Goal: Task Accomplishment & Management: Use online tool/utility

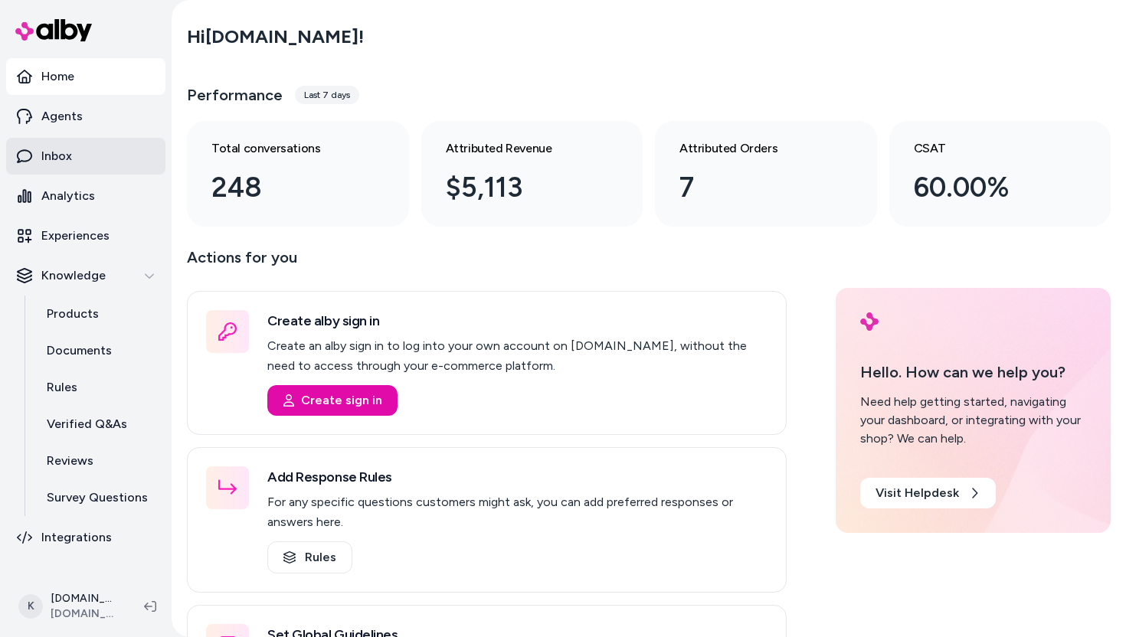
click at [67, 155] on p "Inbox" at bounding box center [56, 156] width 31 height 18
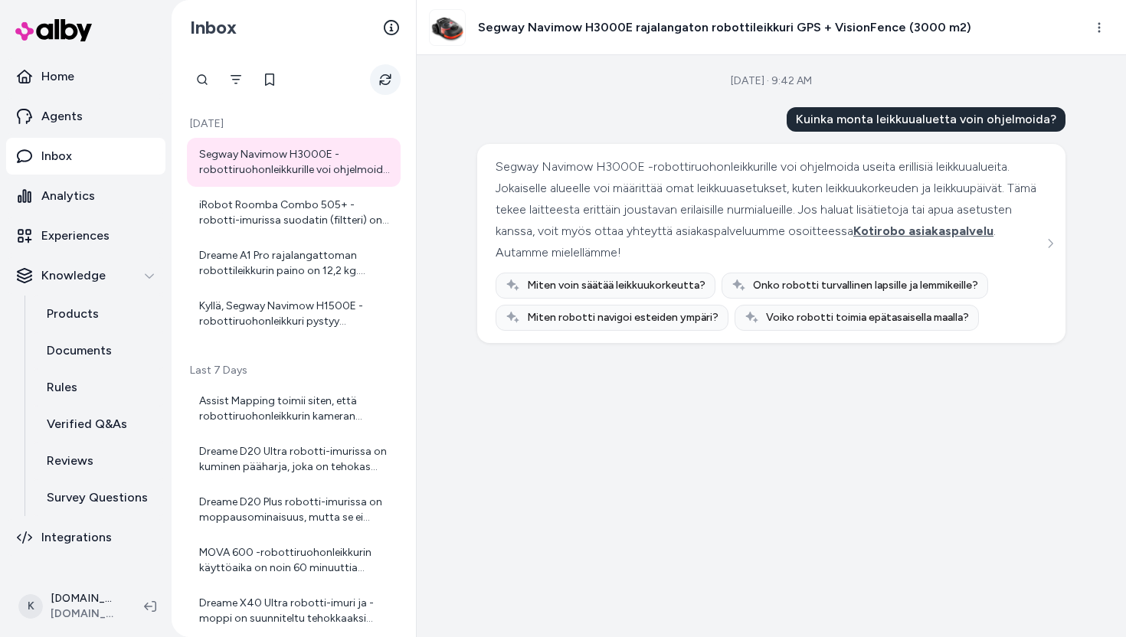
click at [386, 87] on button "Refresh" at bounding box center [385, 79] width 31 height 31
click at [303, 214] on div "iRobot Roomba Combo 505+ -robotti-imurissa suodatin (filtteri) on tärkeä osa la…" at bounding box center [295, 213] width 192 height 31
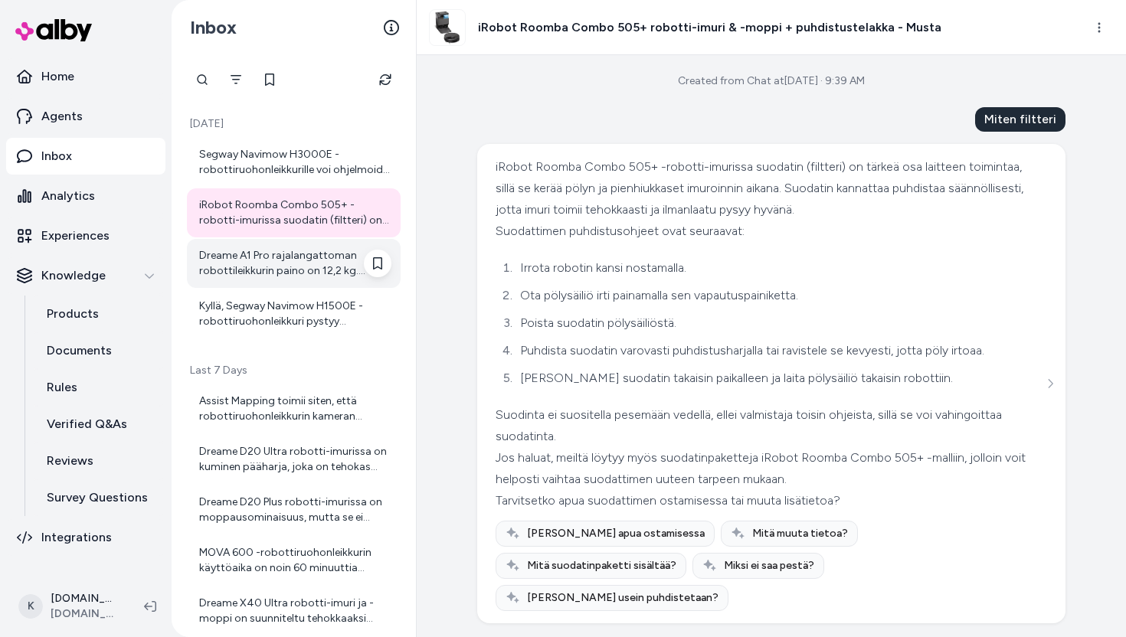
click at [286, 265] on div "Dreame A1 Pro rajalangattoman robottileikkurin paino on 12,2 kg. Voinko auttaa …" at bounding box center [295, 263] width 192 height 31
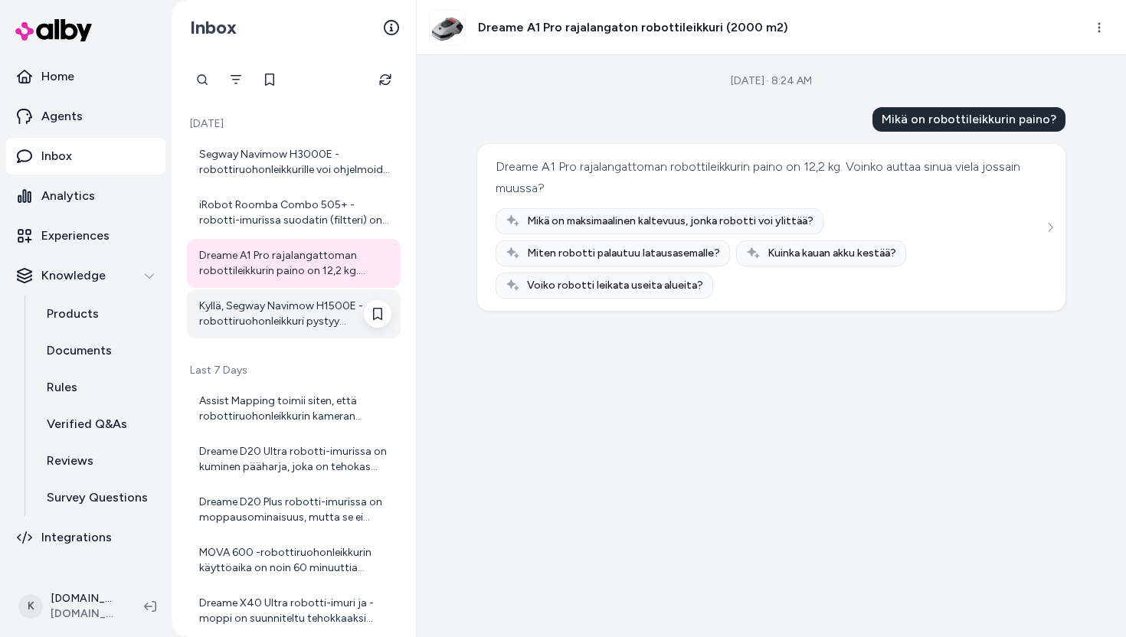
click at [289, 309] on div "Kyllä, Segway Navimow H1500E -robottiruohonleikkuri pystyy leikkaamaan useita e…" at bounding box center [295, 314] width 192 height 31
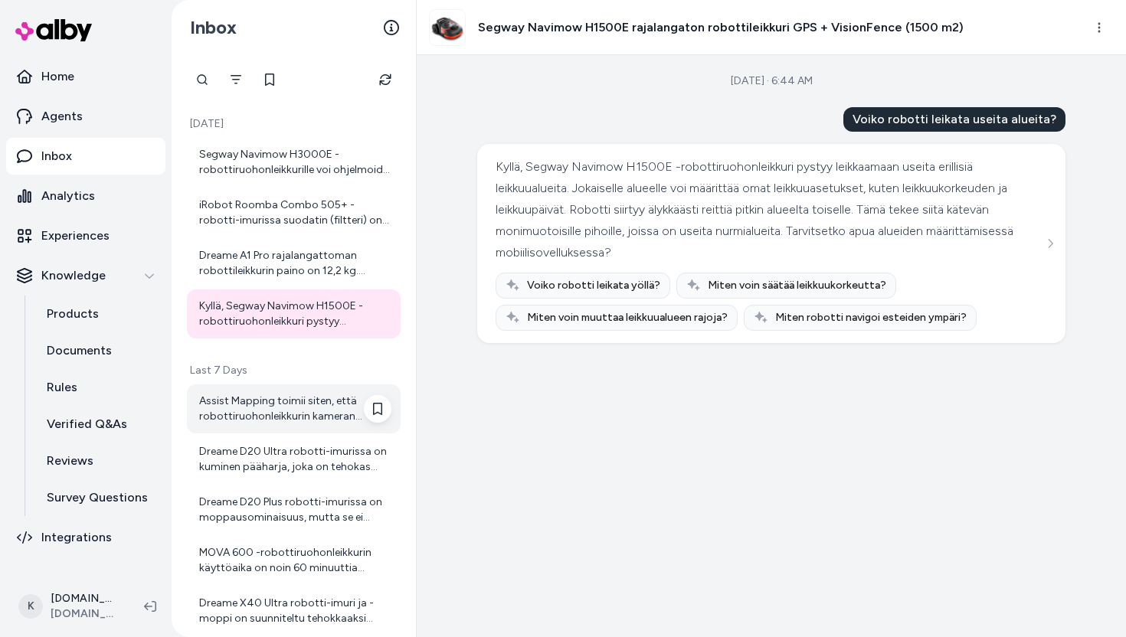
click at [257, 424] on div "Assist Mapping toimii siten, että robottiruohonleikkurin kameran tunnistimet ta…" at bounding box center [294, 408] width 214 height 49
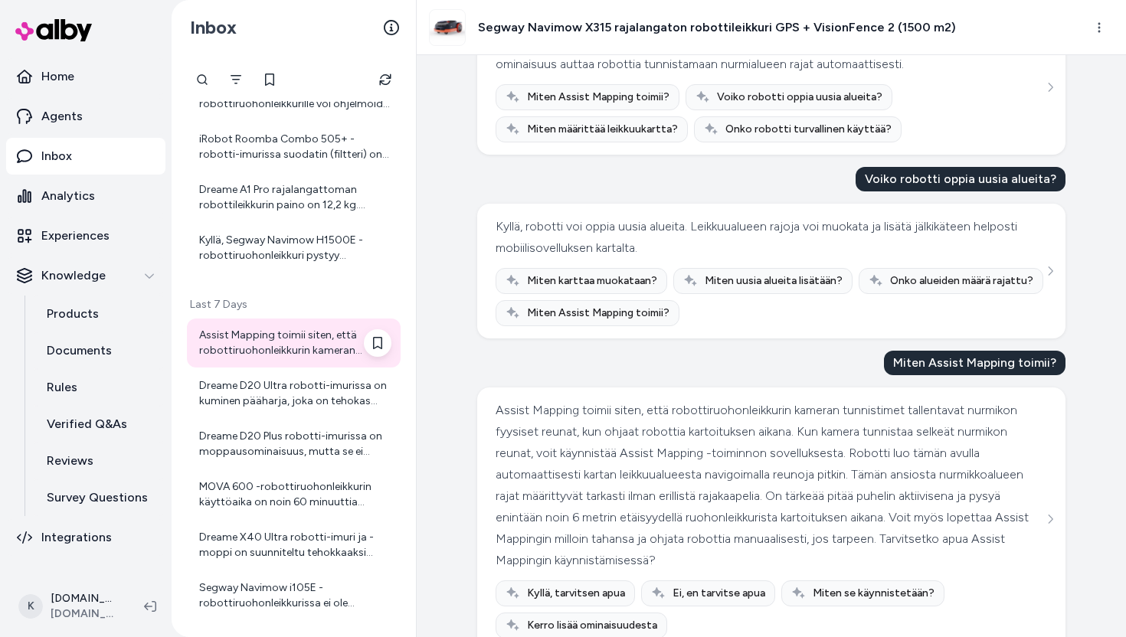
scroll to position [84, 0]
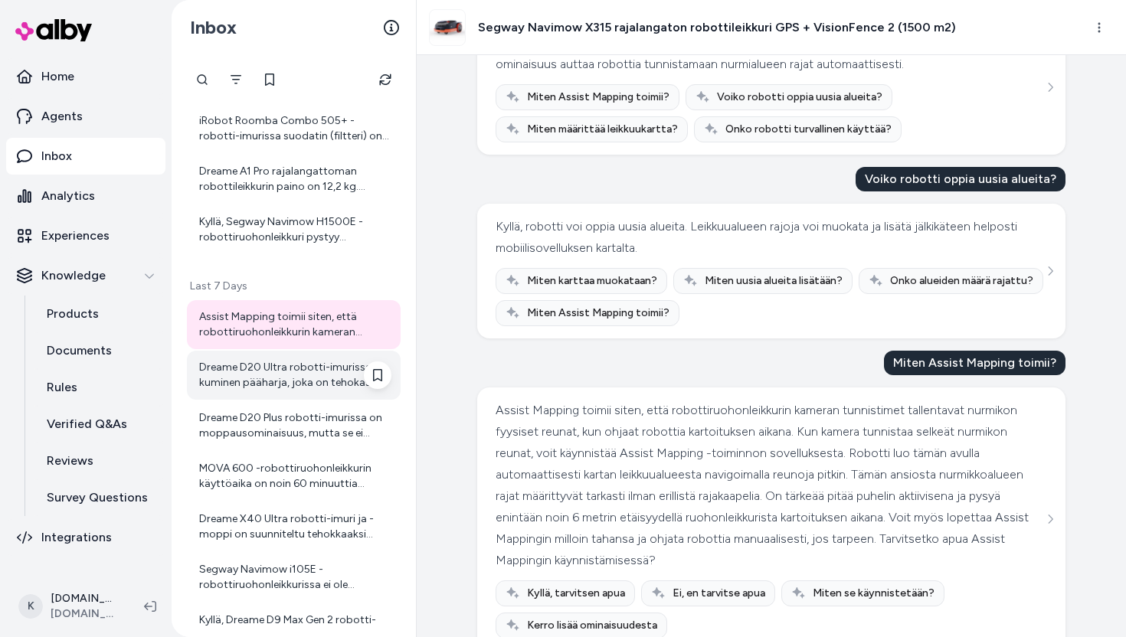
click at [279, 392] on div "Dreame D20 Ultra robotti-imurissa on kuminen pääharja, joka on tehokas imuroinn…" at bounding box center [294, 375] width 214 height 49
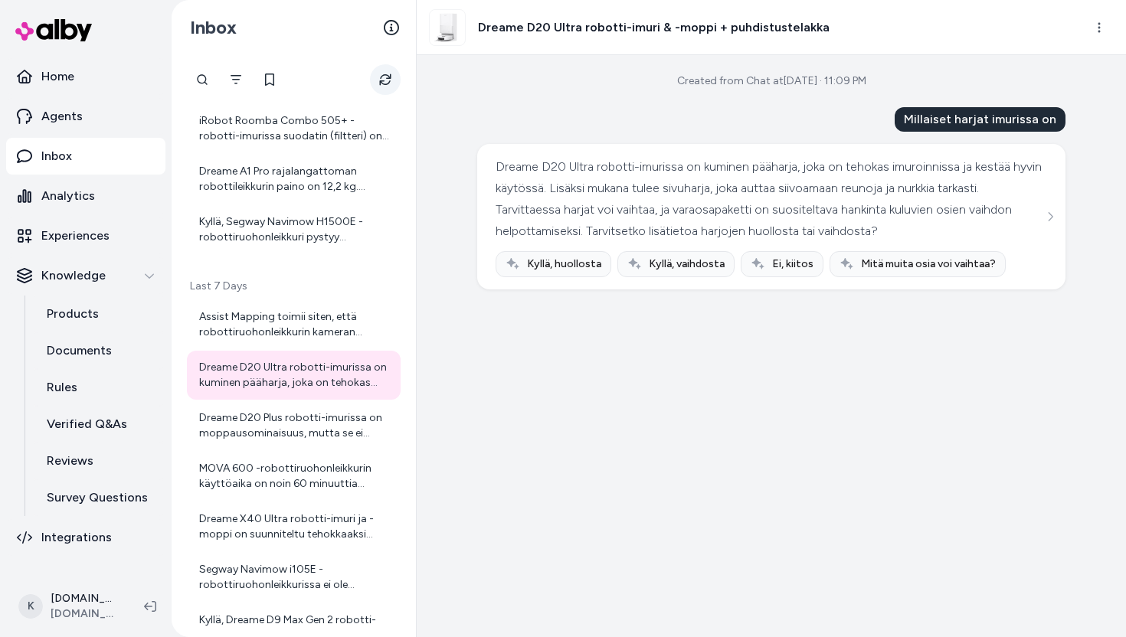
click at [381, 77] on icon "Refresh" at bounding box center [384, 79] width 11 height 11
click at [273, 440] on div "Dreame D20 Plus robotti-imurissa on moppausominaisuus, mutta se ei nosta moppau…" at bounding box center [295, 425] width 192 height 31
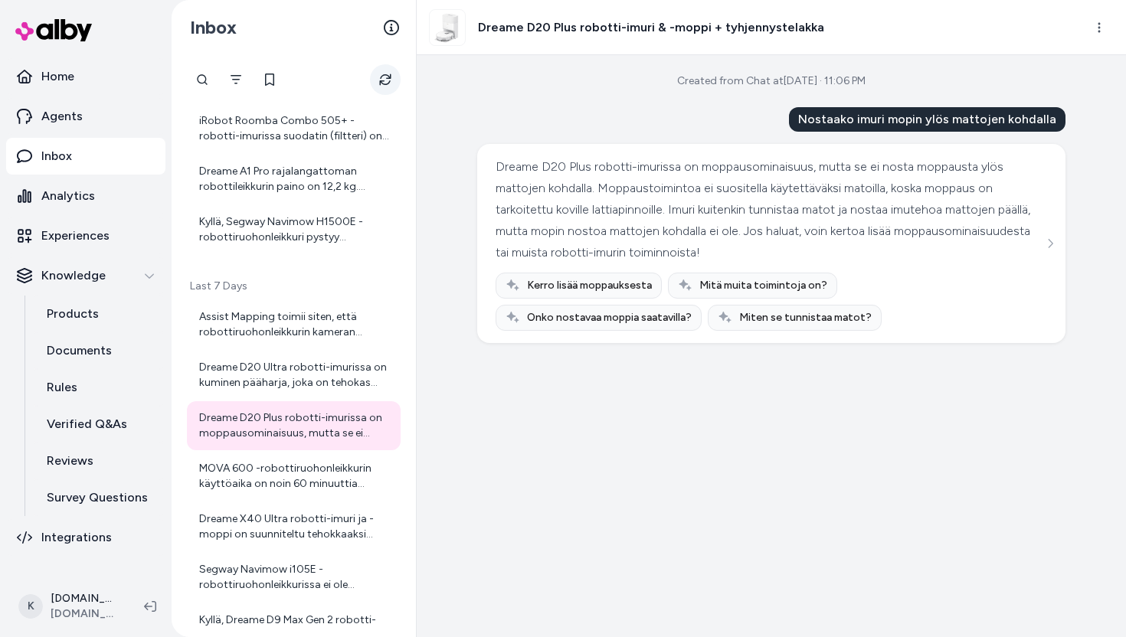
click at [388, 76] on icon "Refresh" at bounding box center [384, 79] width 11 height 11
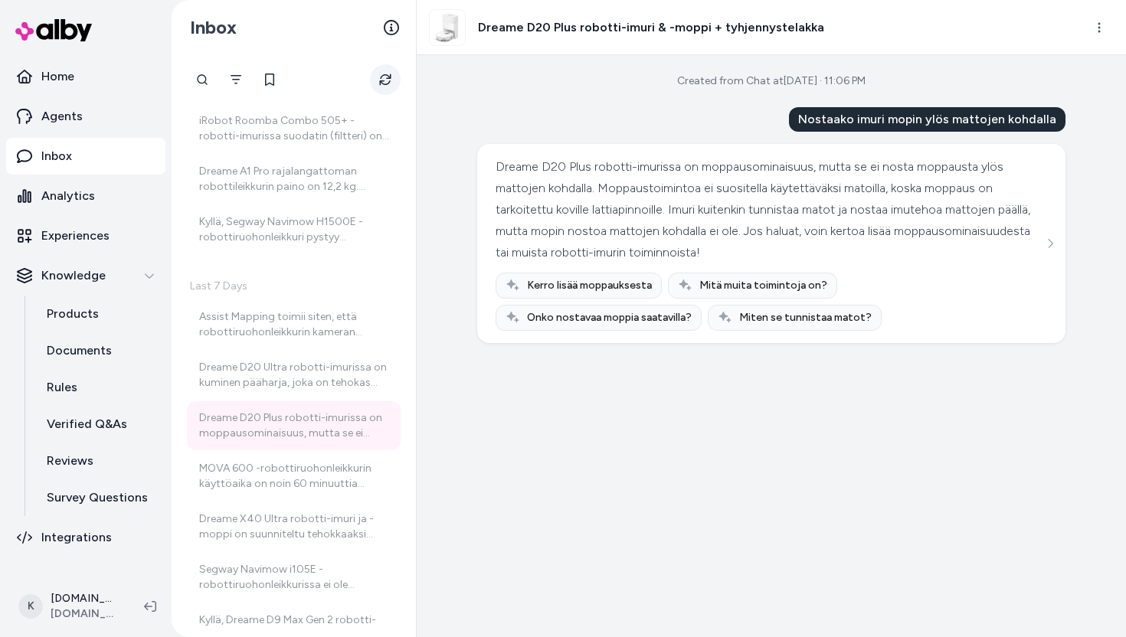
scroll to position [135, 0]
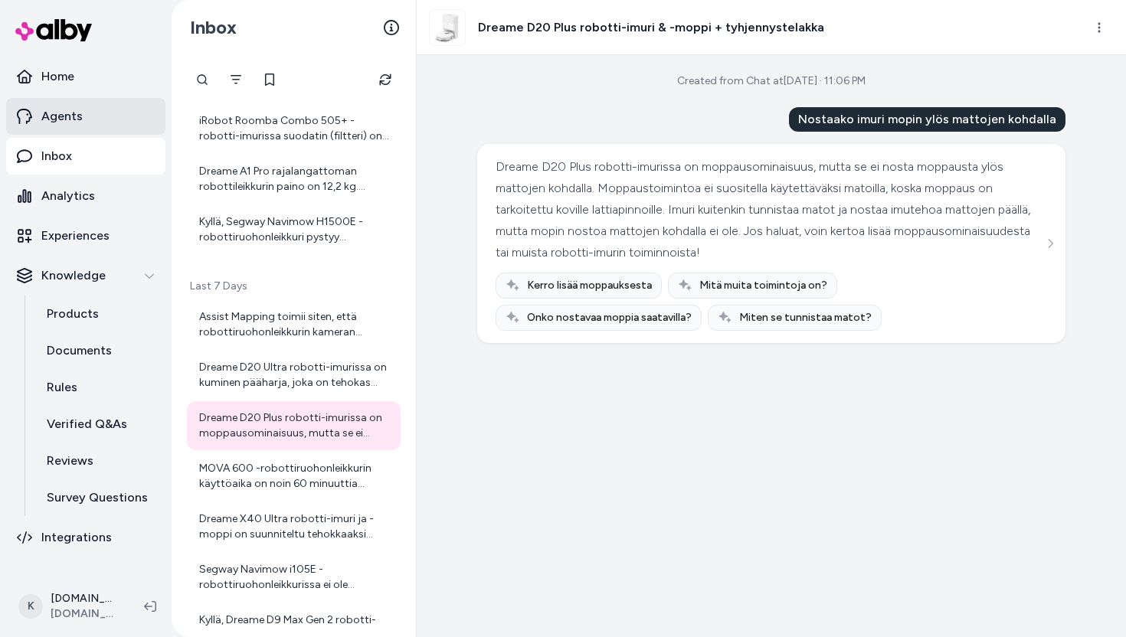
click at [80, 109] on p "Agents" at bounding box center [61, 116] width 41 height 18
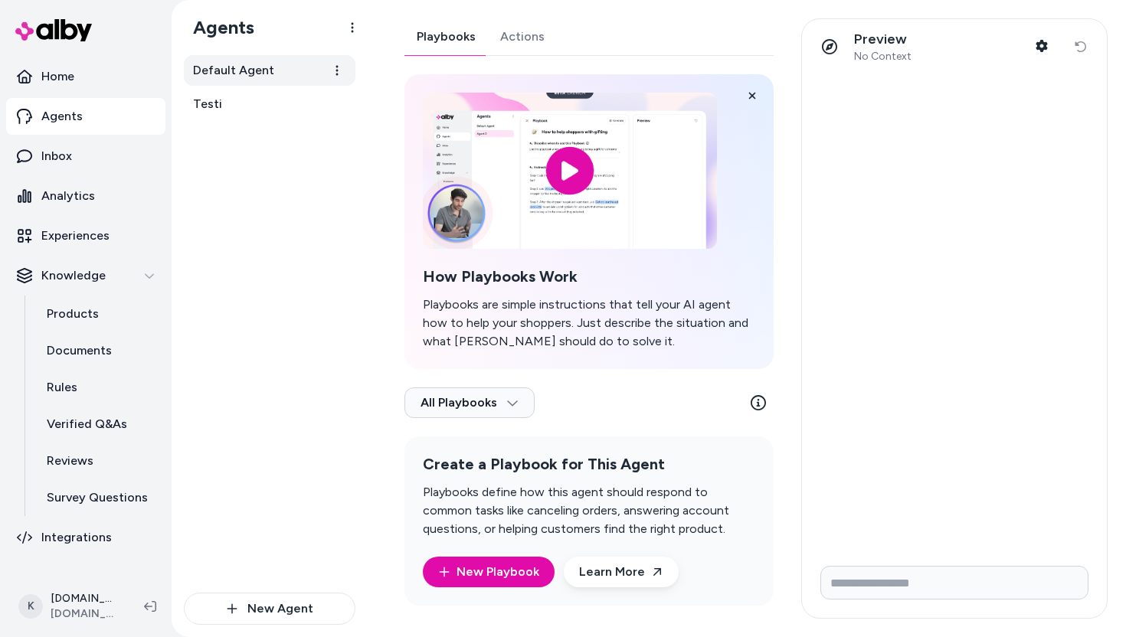
click at [229, 76] on span "Default Agent" at bounding box center [233, 70] width 81 height 18
click at [518, 28] on link "Actions" at bounding box center [522, 36] width 69 height 37
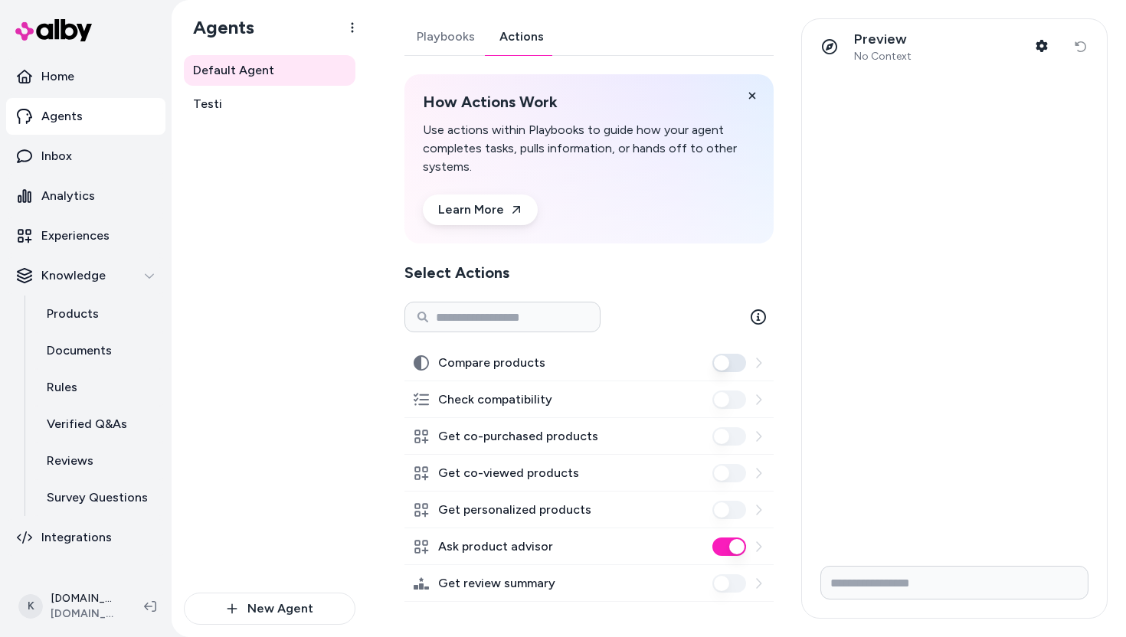
scroll to position [2, 0]
click at [742, 366] on button "Compare products" at bounding box center [729, 361] width 34 height 18
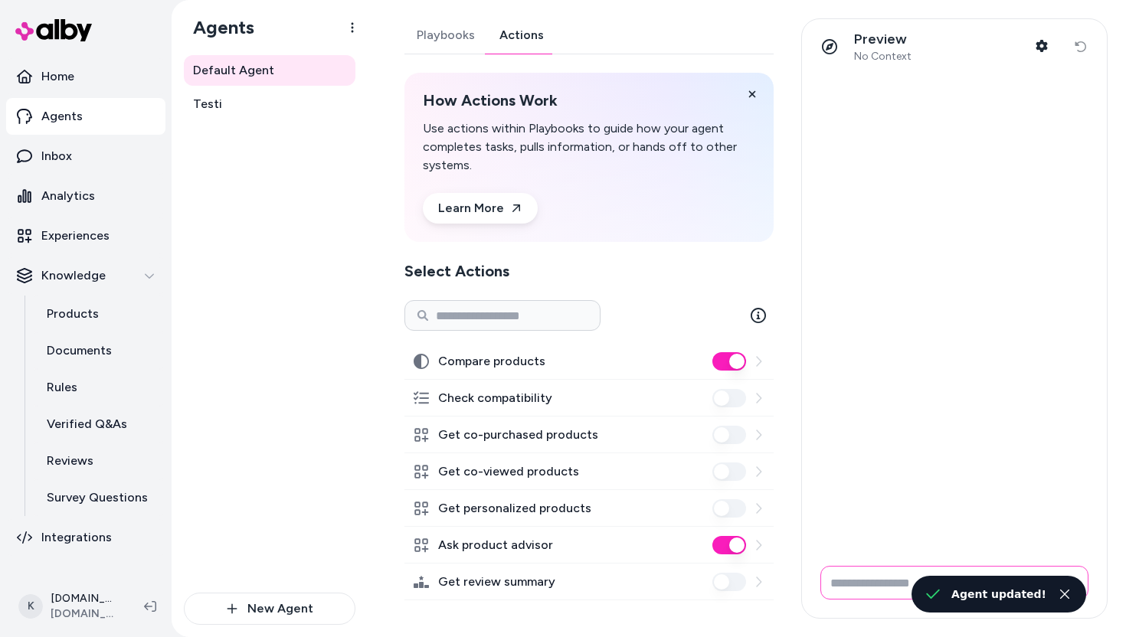
click at [903, 593] on input "Write your prompt here" at bounding box center [954, 583] width 268 height 34
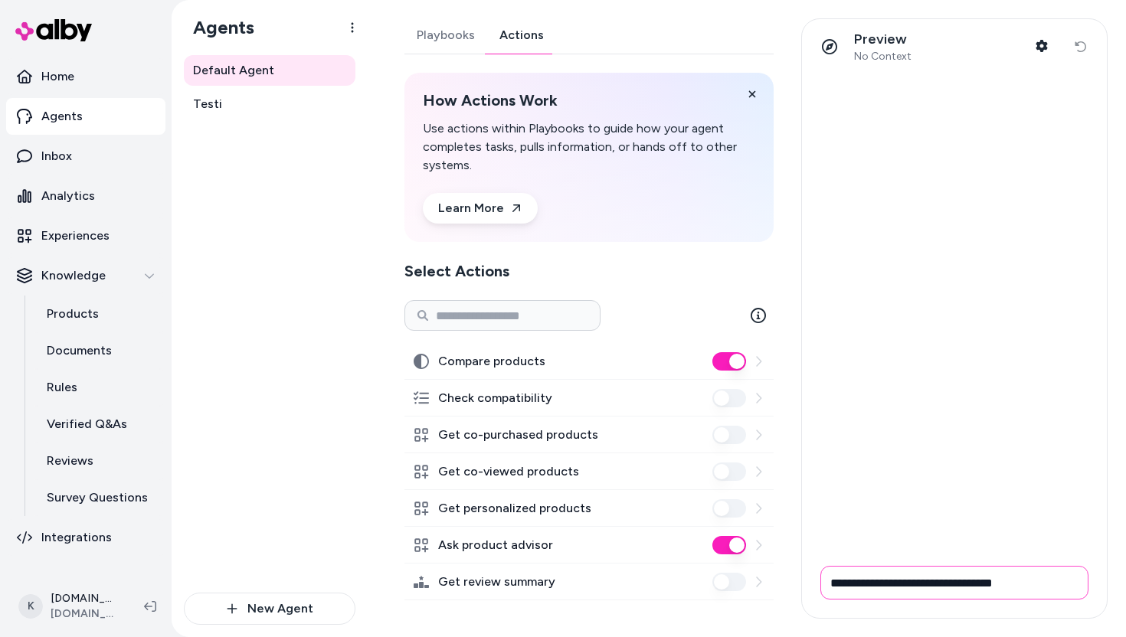
click at [864, 583] on input "**********" at bounding box center [954, 583] width 268 height 34
type input "**********"
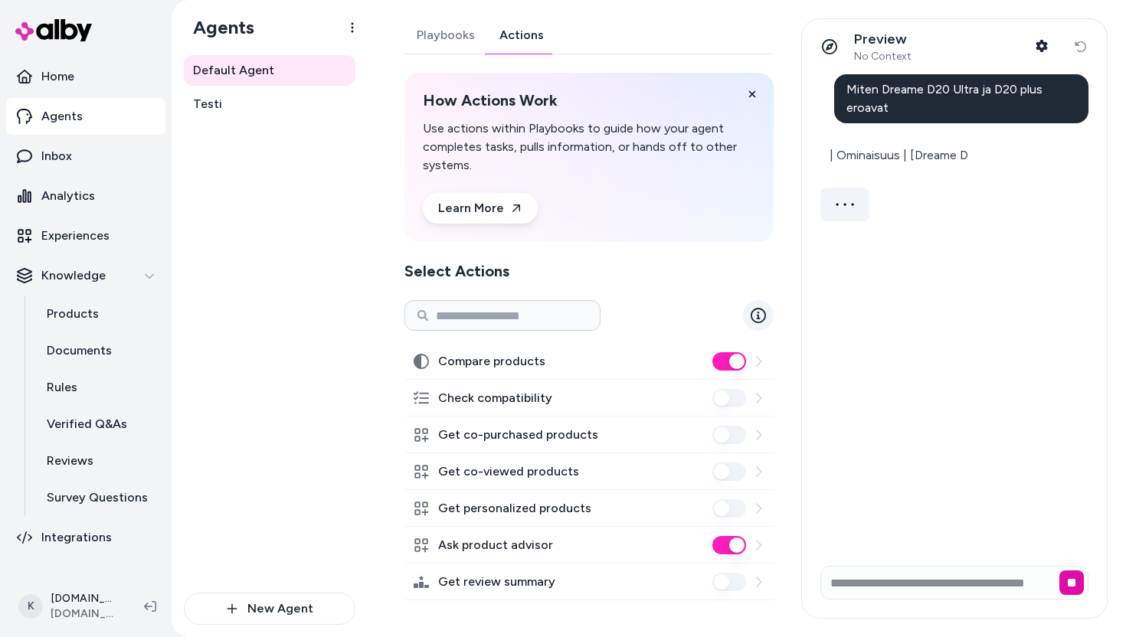
click at [762, 315] on icon at bounding box center [757, 315] width 15 height 15
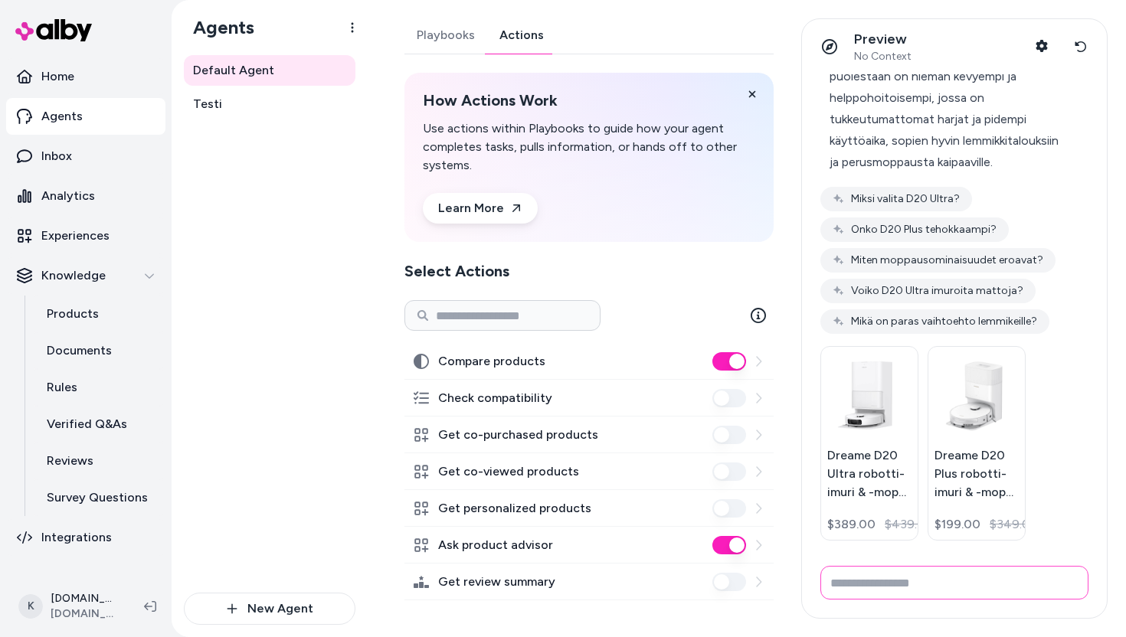
scroll to position [1200, 0]
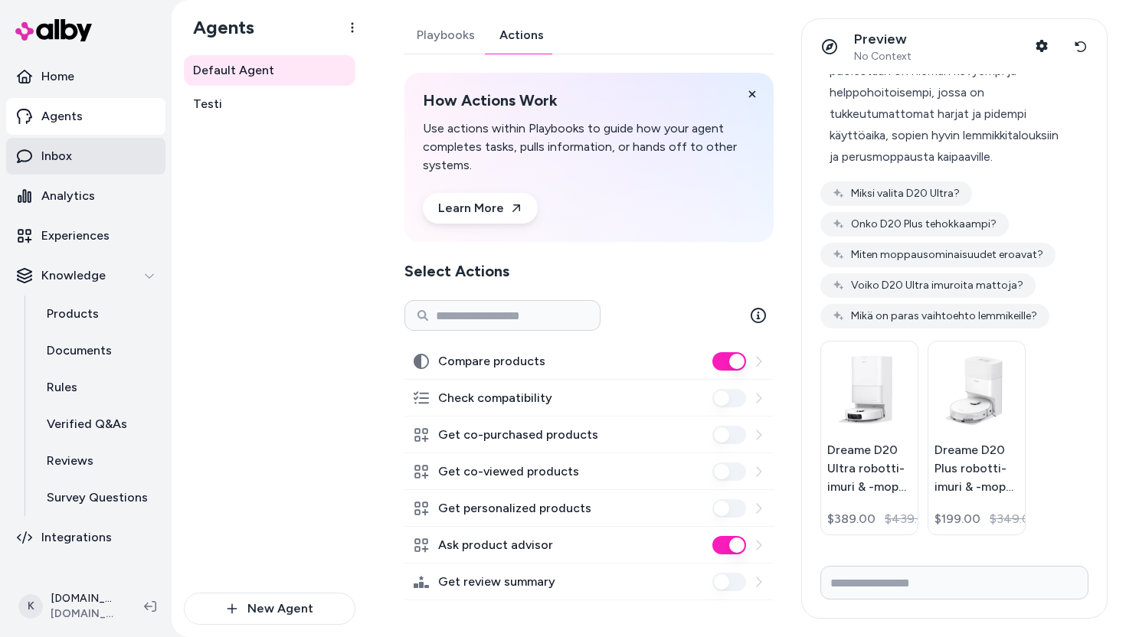
click at [104, 170] on link "Inbox" at bounding box center [85, 156] width 159 height 37
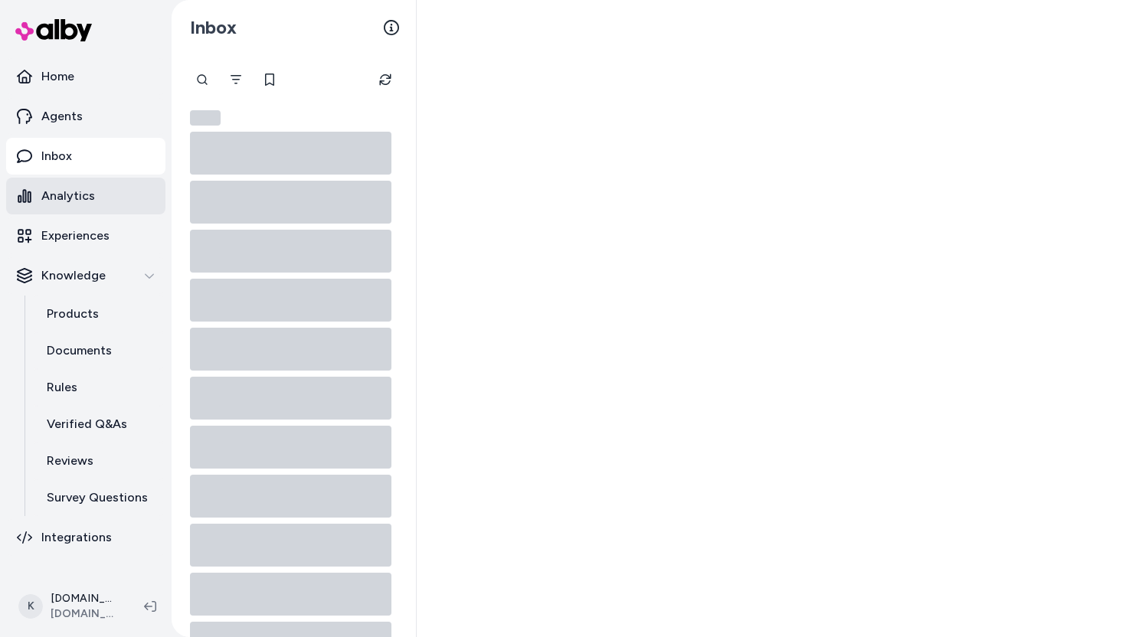
click at [91, 198] on p "Analytics" at bounding box center [68, 196] width 54 height 18
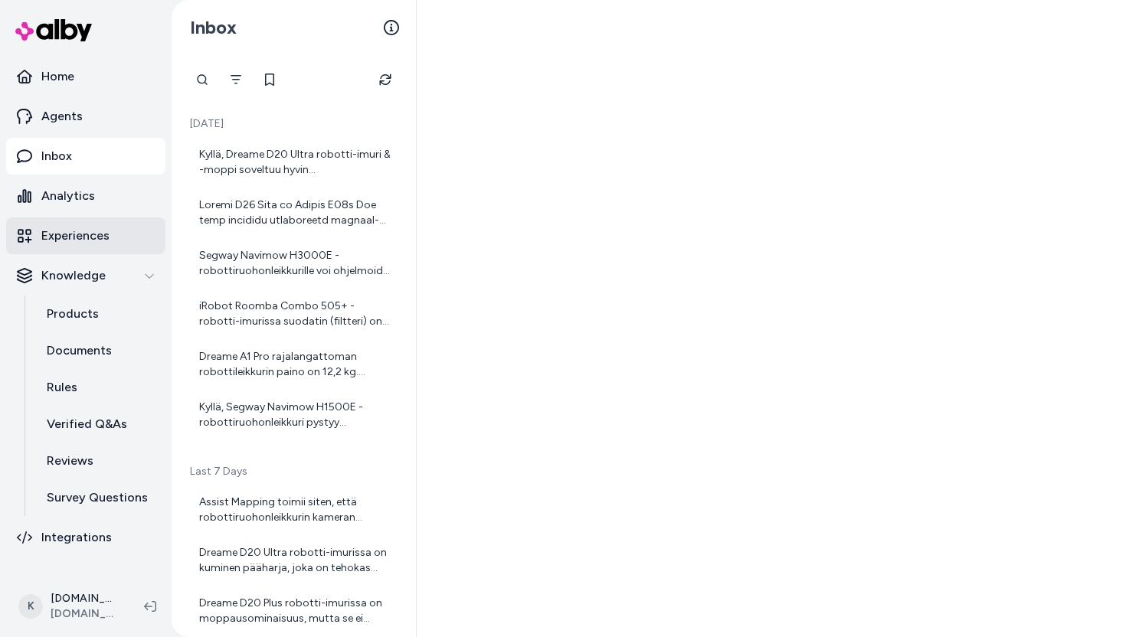
click at [93, 241] on p "Experiences" at bounding box center [75, 236] width 68 height 18
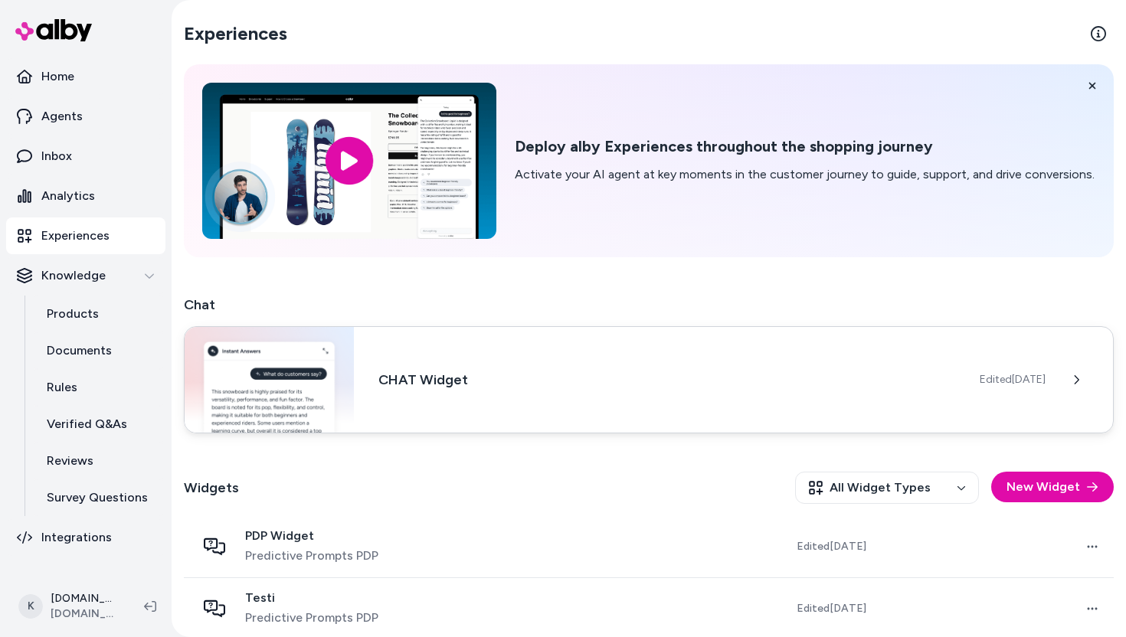
scroll to position [77, 0]
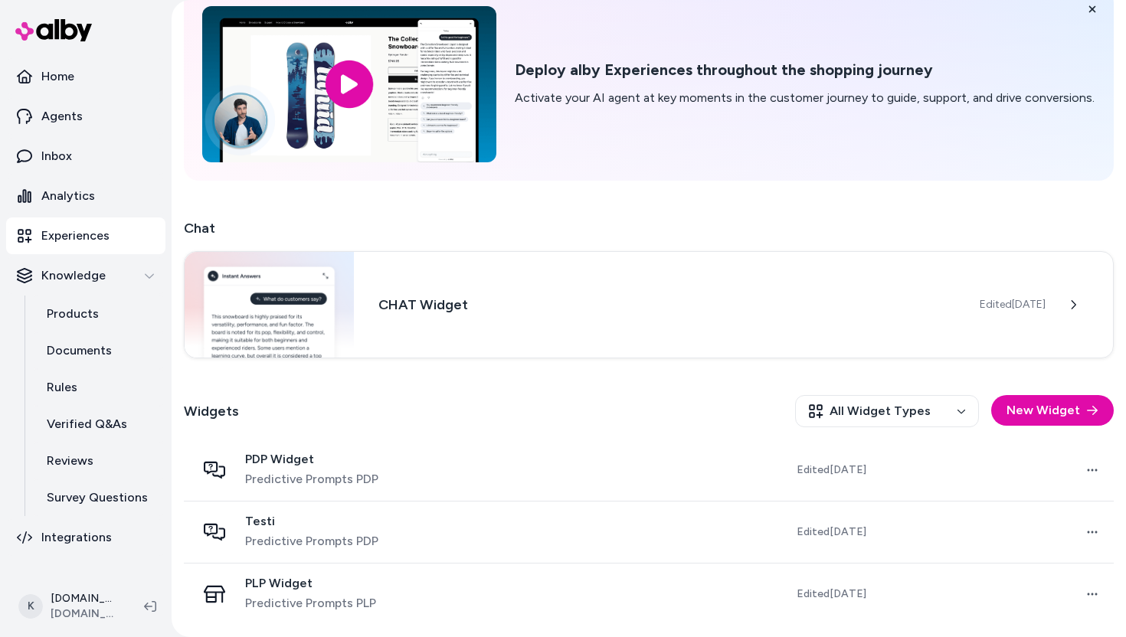
click at [394, 471] on div "PDP Widget Predictive Prompts PDP" at bounding box center [317, 470] width 243 height 37
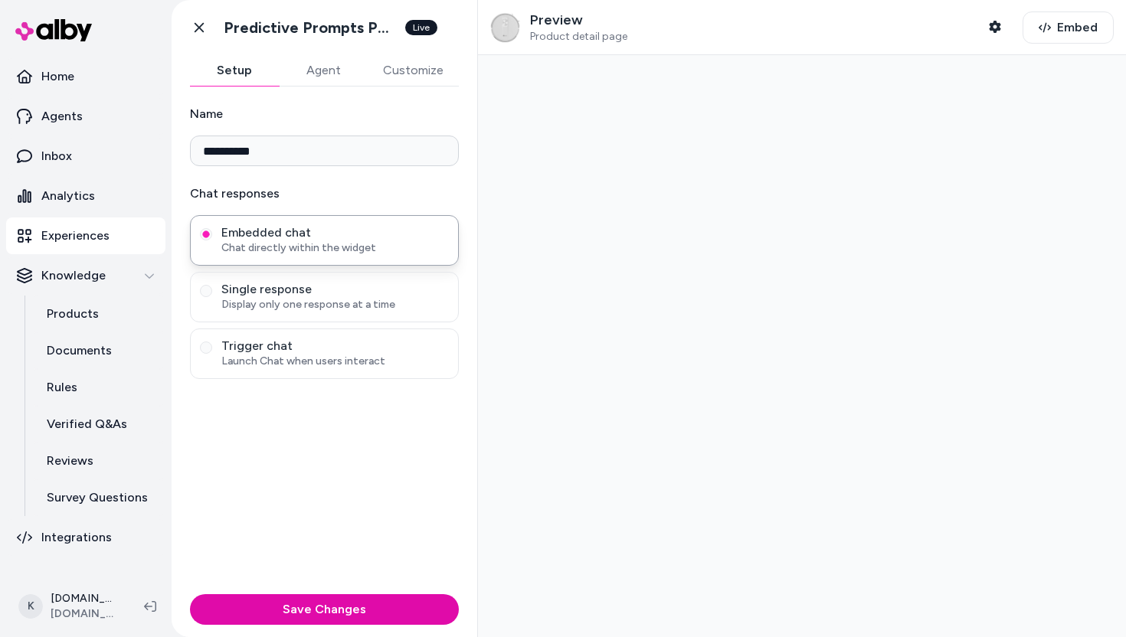
click at [317, 74] on button "Agent" at bounding box center [323, 70] width 89 height 31
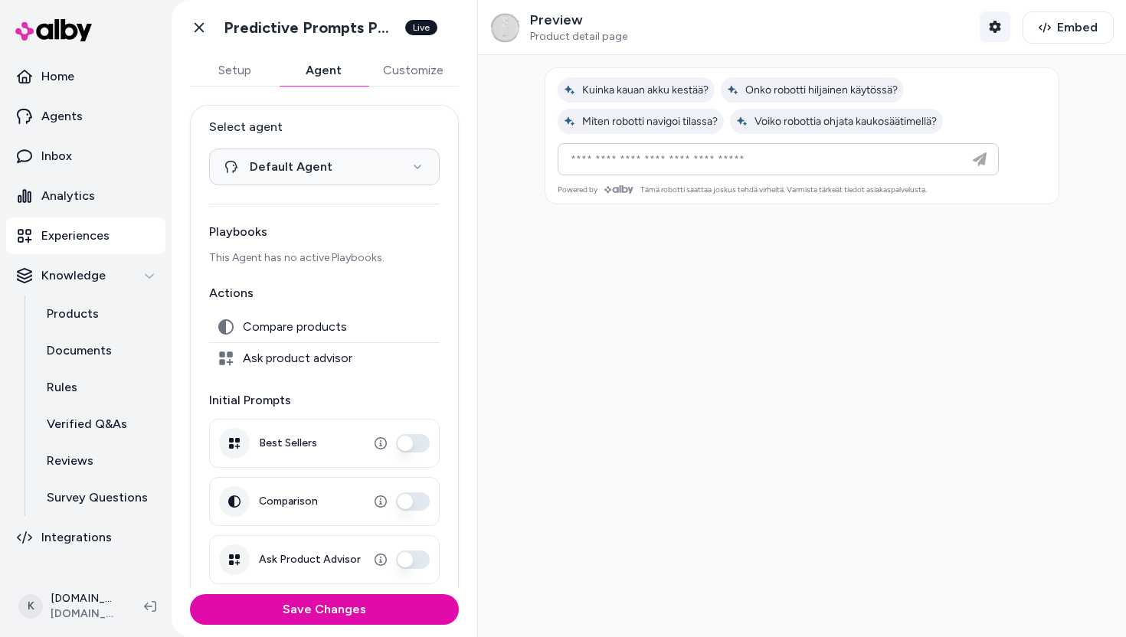
click at [1002, 29] on button "Shopper Context" at bounding box center [994, 26] width 31 height 31
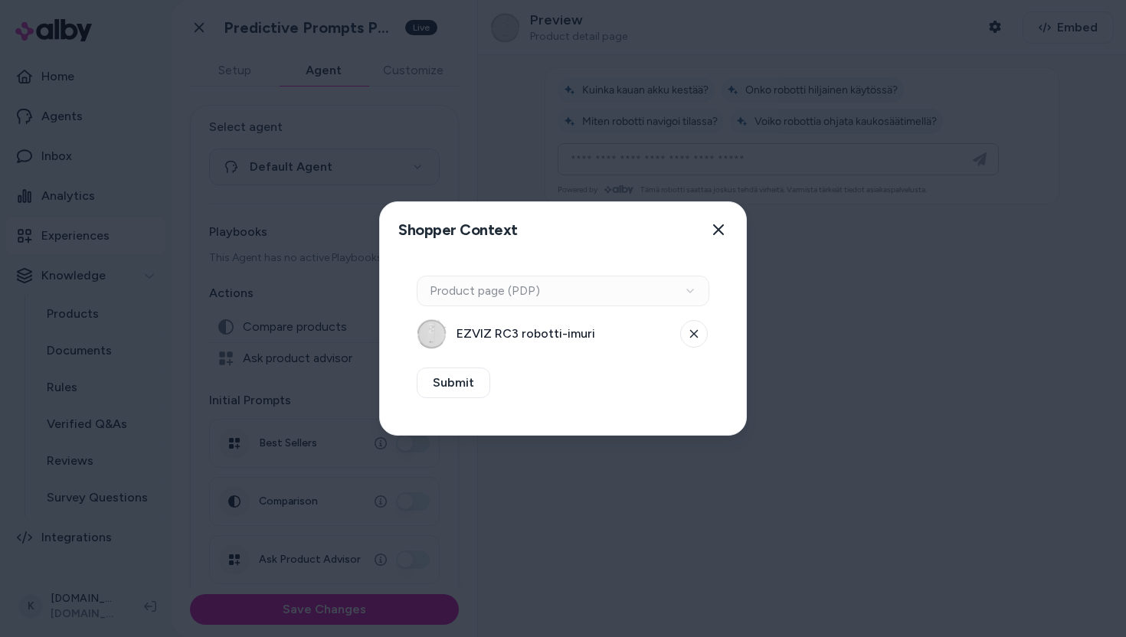
click at [593, 284] on div "Context Type Product page (PDP)" at bounding box center [563, 291] width 292 height 31
click at [578, 298] on div "Context Type Product page (PDP)" at bounding box center [563, 291] width 292 height 31
click at [557, 326] on span "EZVIZ RC3 robotti-imuri" at bounding box center [563, 334] width 214 height 18
click at [694, 334] on icon at bounding box center [694, 334] width 8 height 8
click at [585, 338] on button "Select a product" at bounding box center [563, 334] width 292 height 31
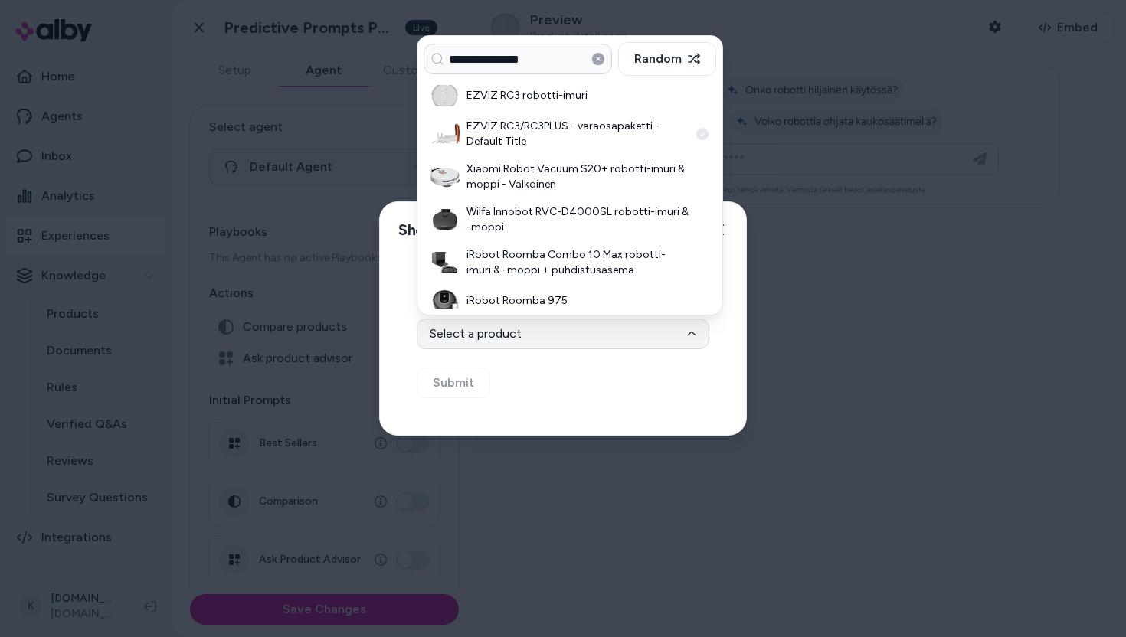
type input "**********"
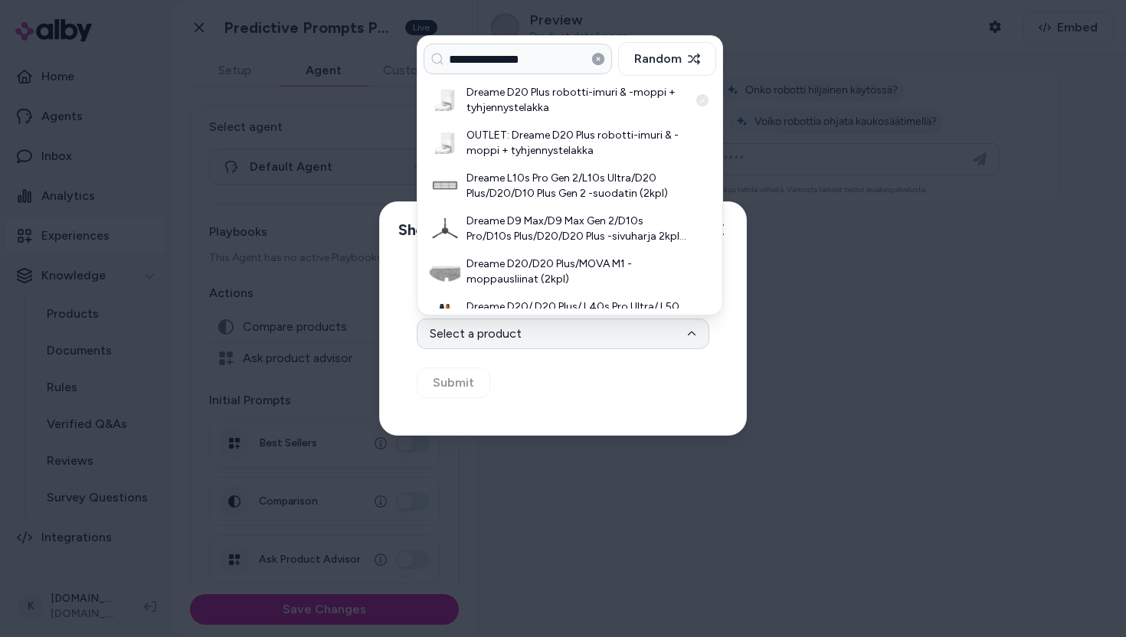
click at [536, 106] on h3 "Dreame D20 Plus robotti-imuri & -moppi + tyhjennystelakka" at bounding box center [577, 100] width 222 height 31
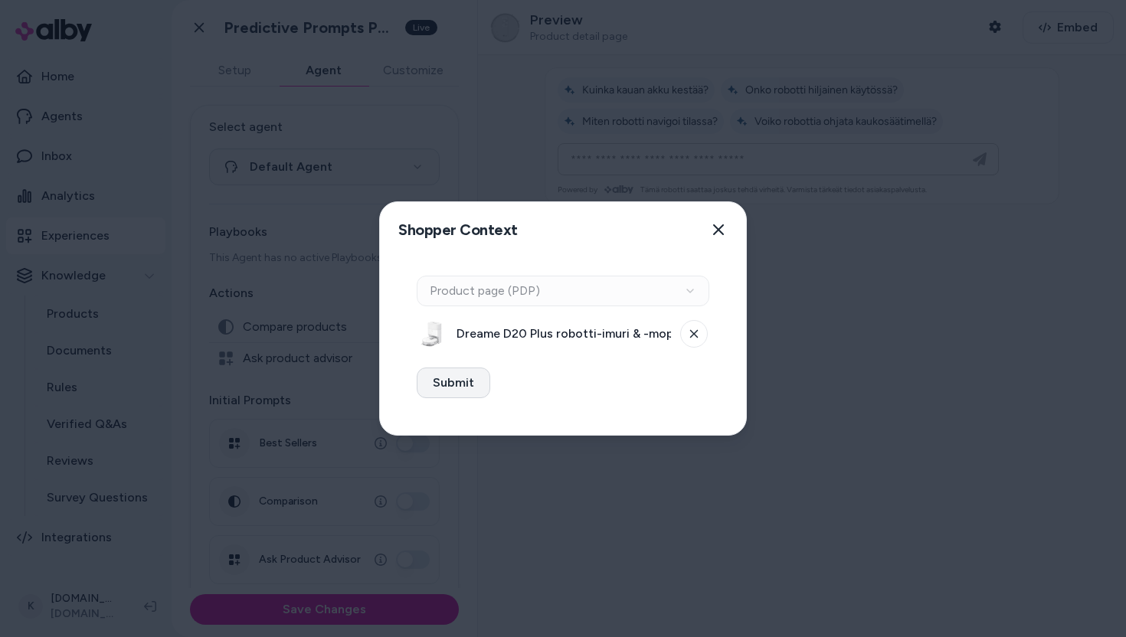
click at [475, 384] on button "Submit" at bounding box center [454, 383] width 74 height 31
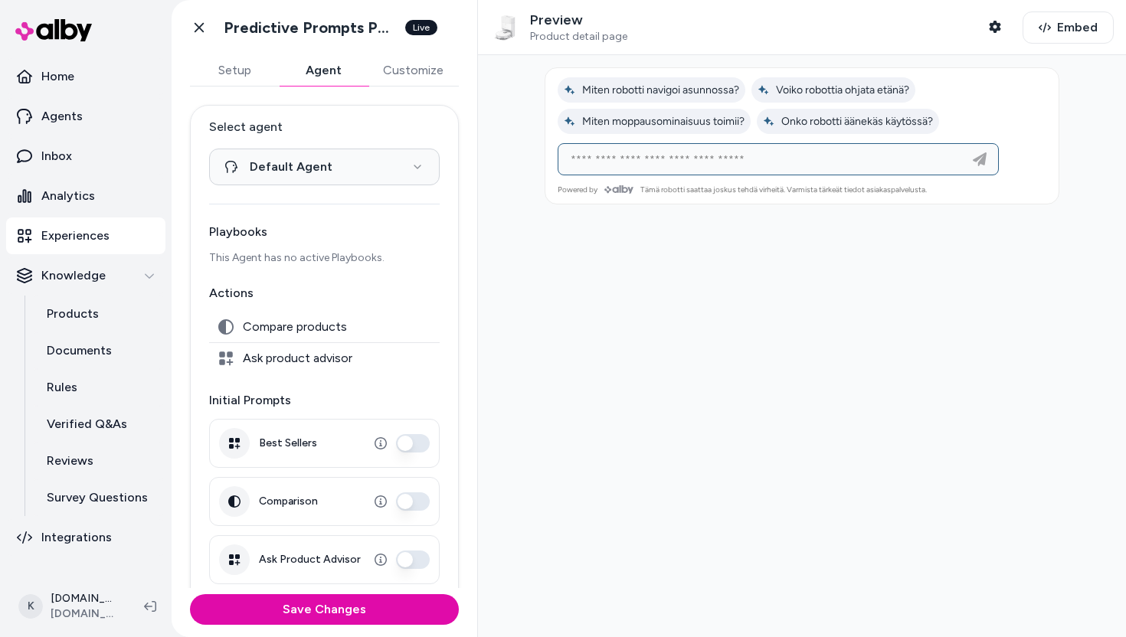
click at [725, 165] on input at bounding box center [762, 159] width 403 height 18
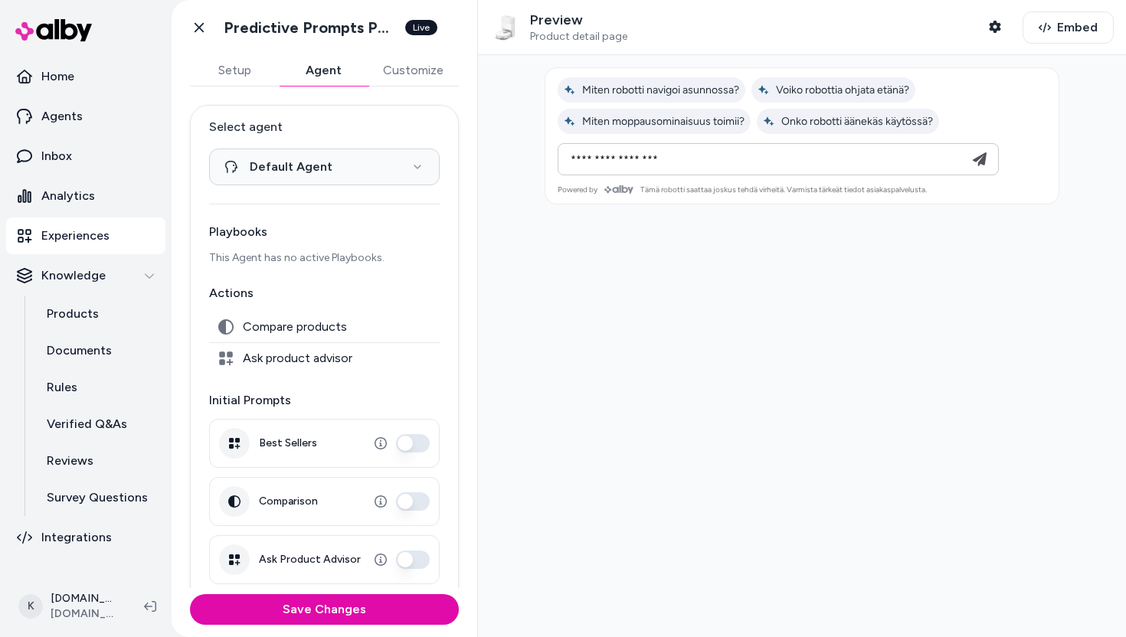
click at [416, 498] on button "Comparison" at bounding box center [413, 501] width 34 height 18
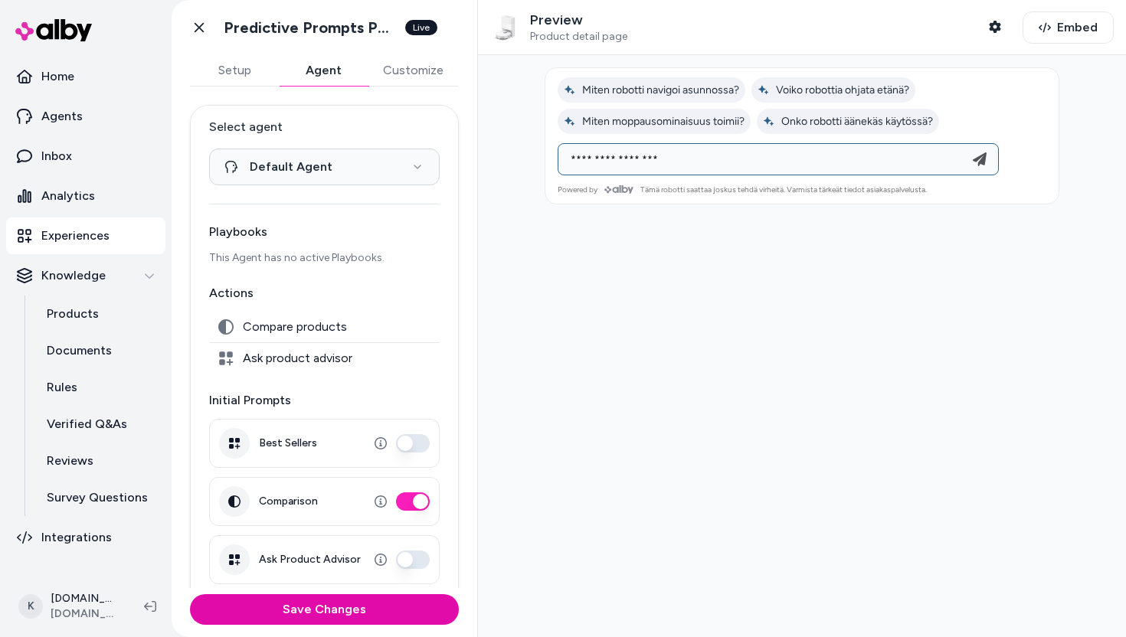
click at [689, 165] on input "**********" at bounding box center [762, 159] width 403 height 18
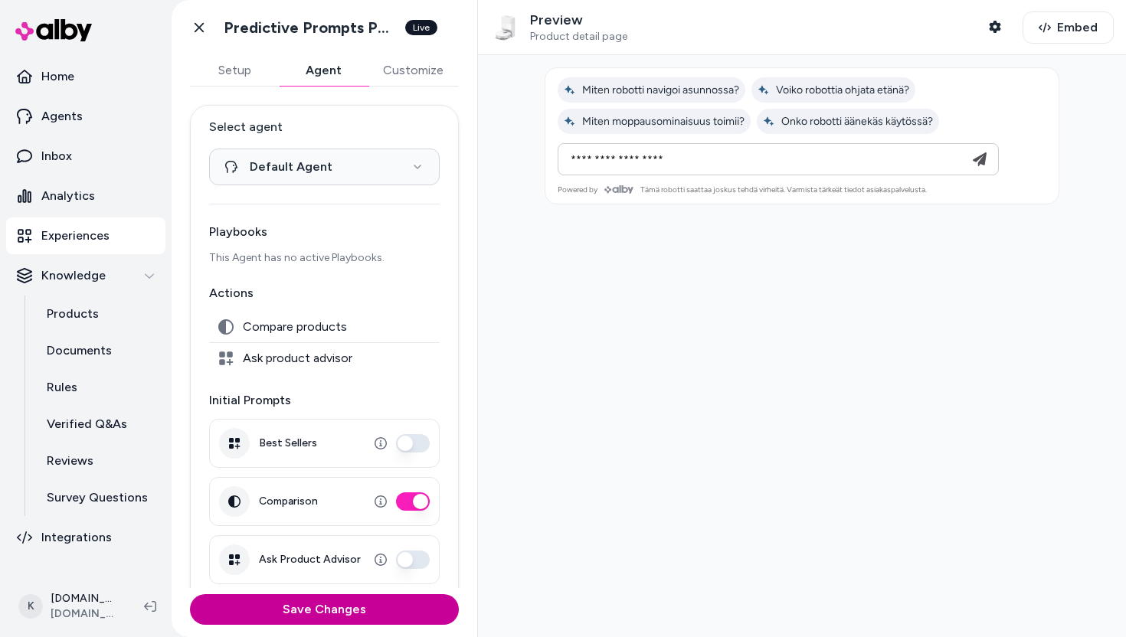
click at [346, 616] on button "Save Changes" at bounding box center [324, 609] width 269 height 31
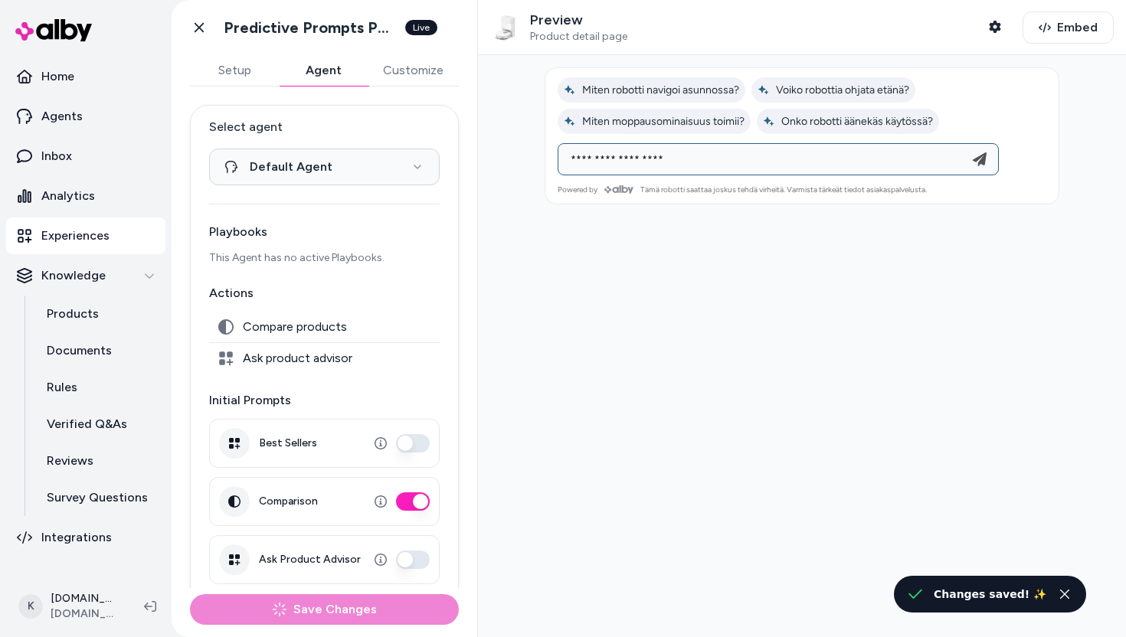
click at [709, 158] on input "**********" at bounding box center [762, 159] width 403 height 18
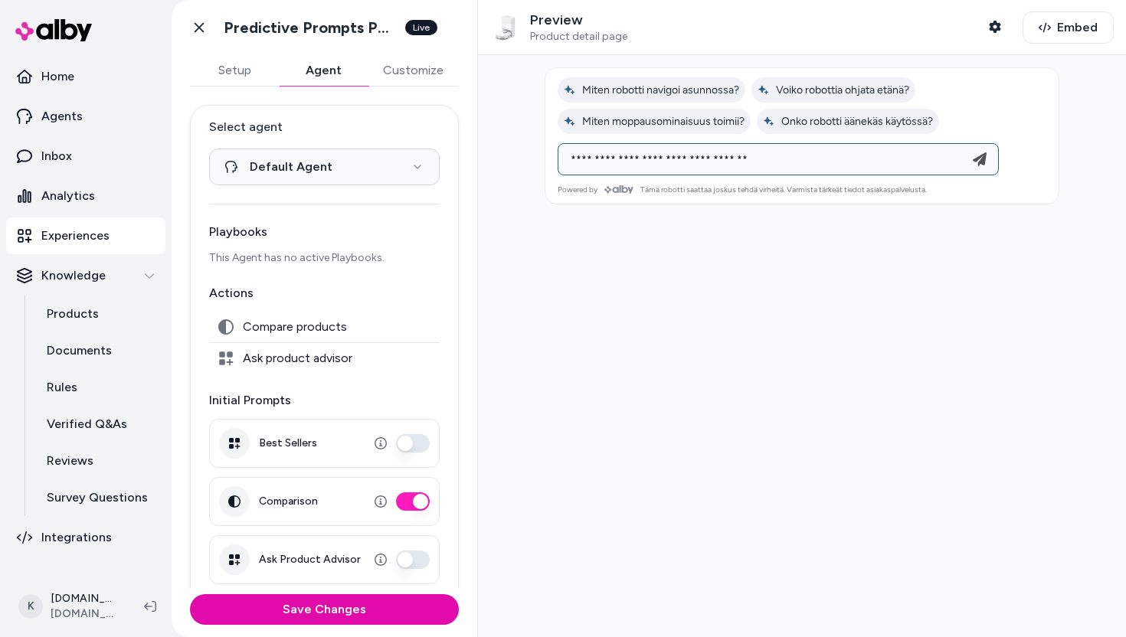
type input "**********"
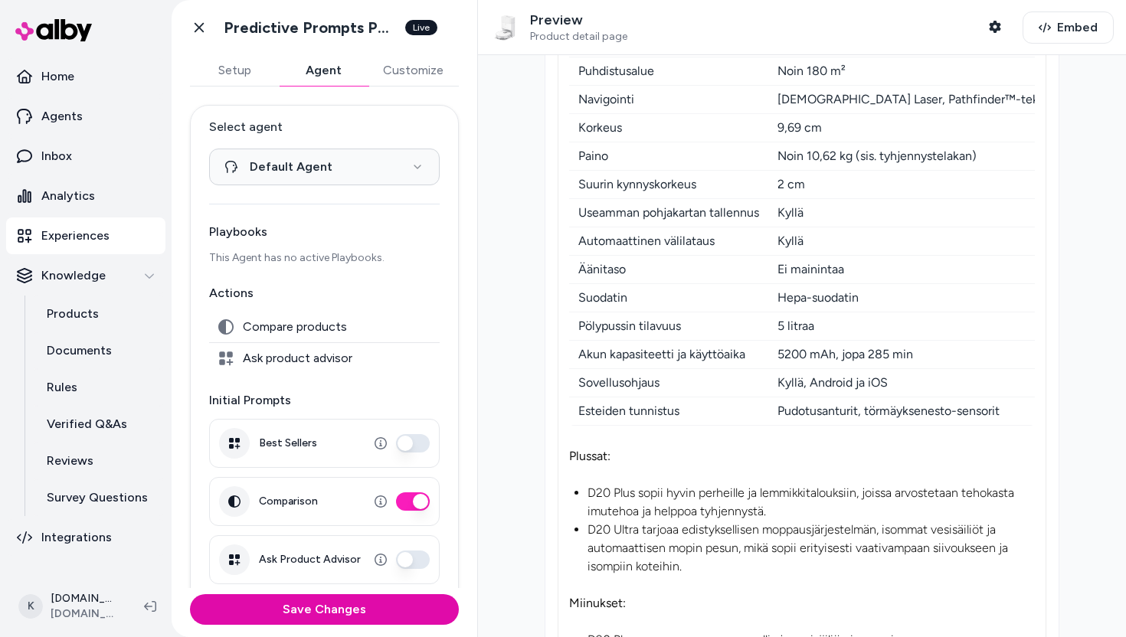
scroll to position [279, 0]
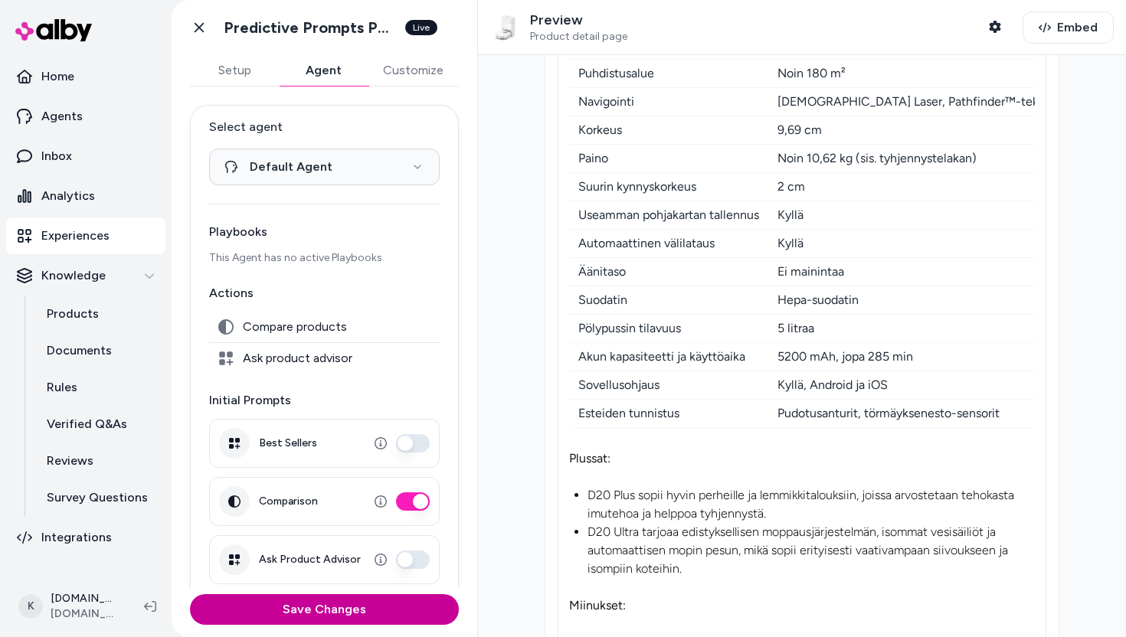
click at [363, 610] on button "Save Changes" at bounding box center [324, 609] width 269 height 31
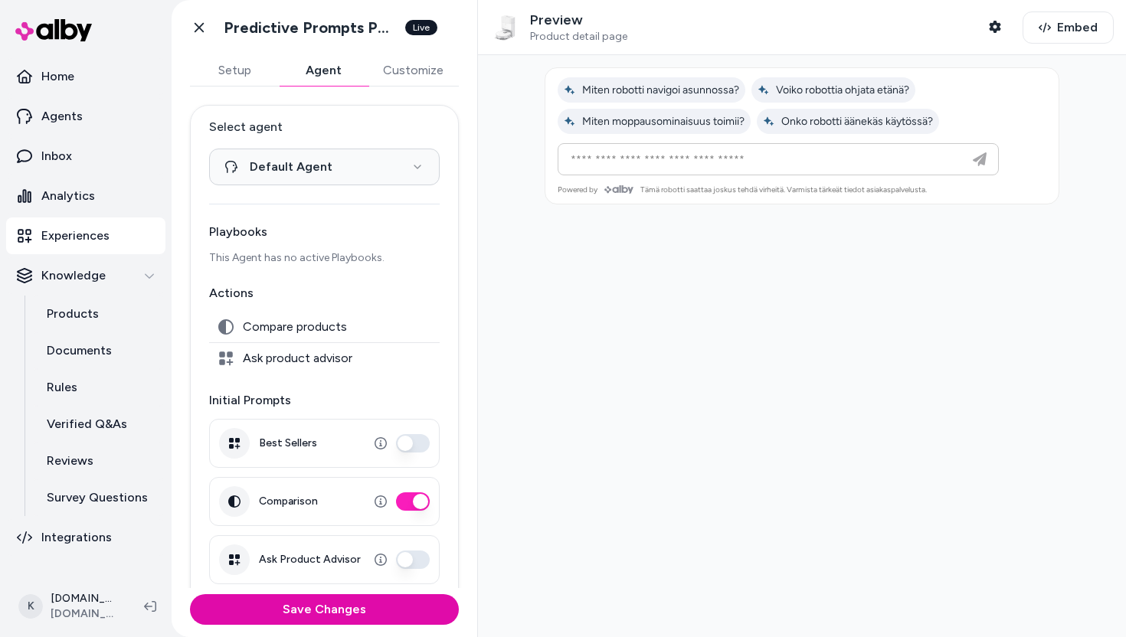
scroll to position [70, 0]
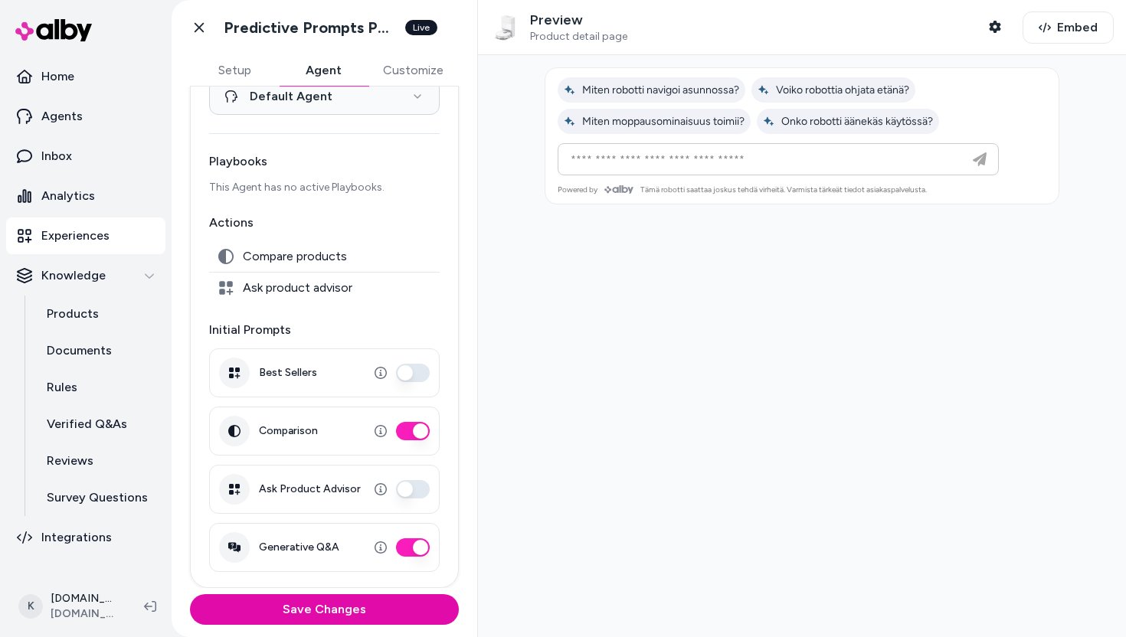
click at [413, 374] on button "Best Sellers" at bounding box center [413, 373] width 34 height 18
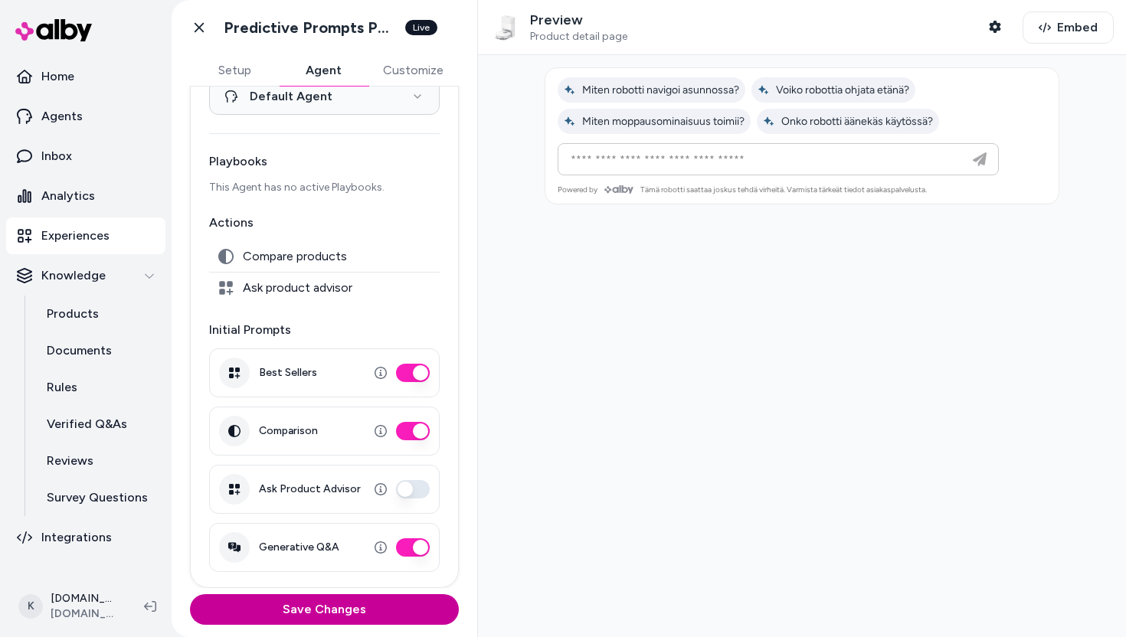
click at [350, 607] on button "Save Changes" at bounding box center [324, 609] width 269 height 31
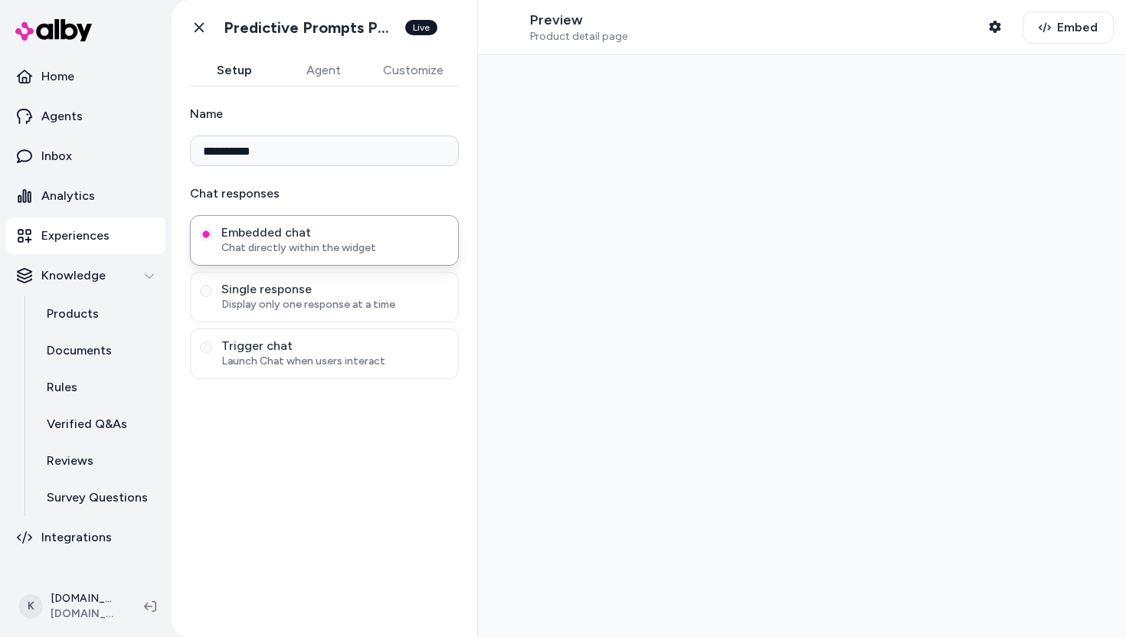
type input "**********"
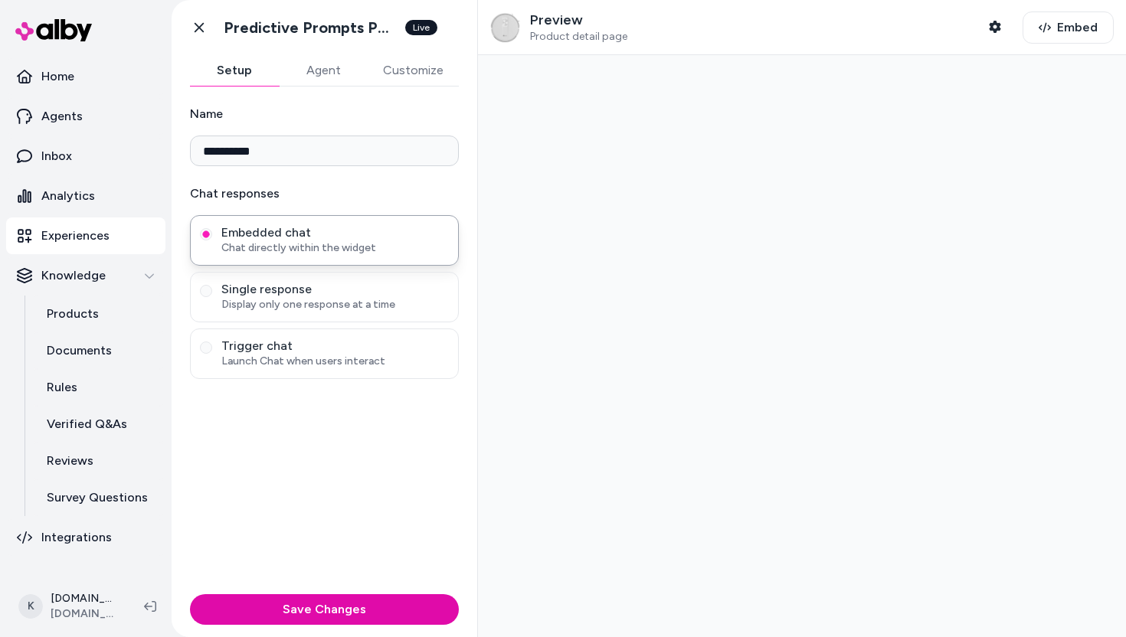
click at [309, 70] on button "Agent" at bounding box center [323, 70] width 89 height 31
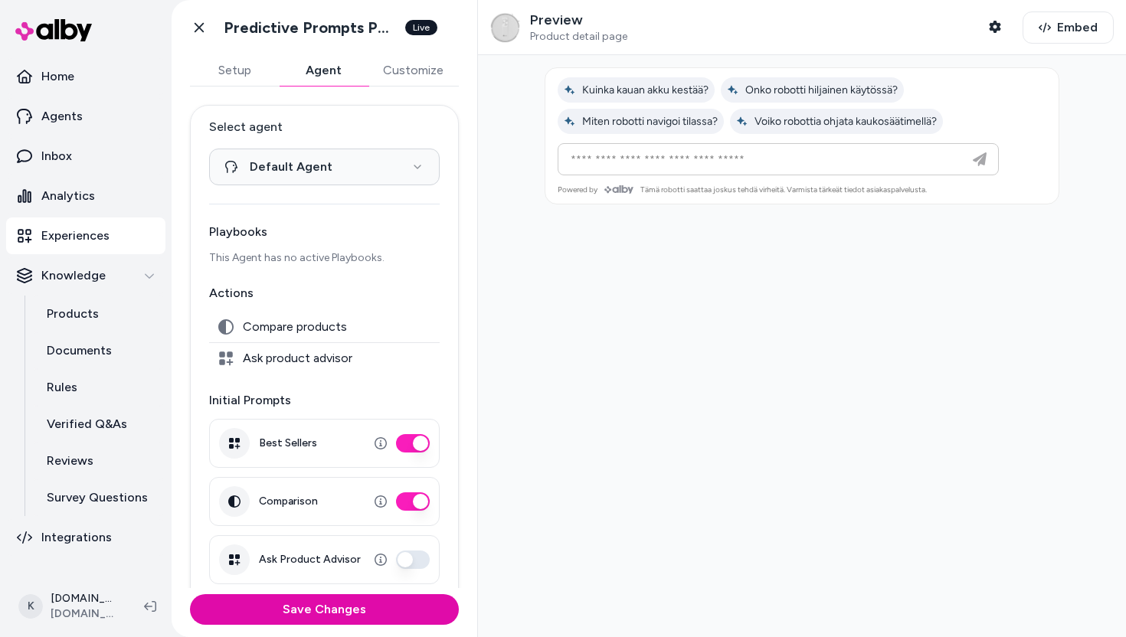
click at [404, 440] on button "Best Sellers" at bounding box center [413, 443] width 34 height 18
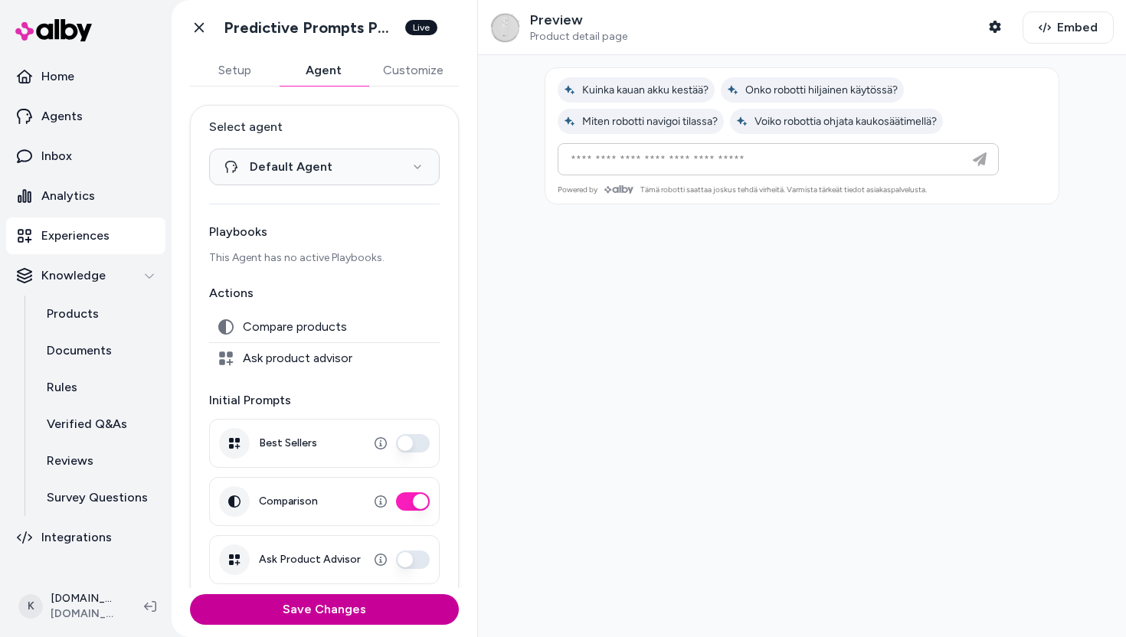
click at [345, 603] on button "Save Changes" at bounding box center [324, 609] width 269 height 31
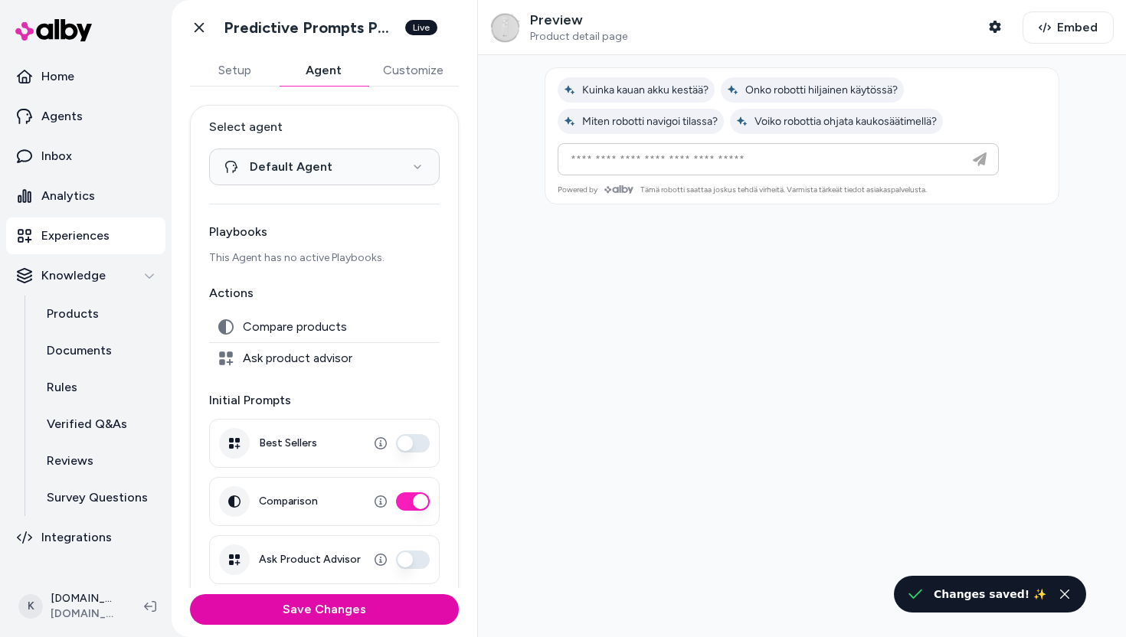
scroll to position [12, 0]
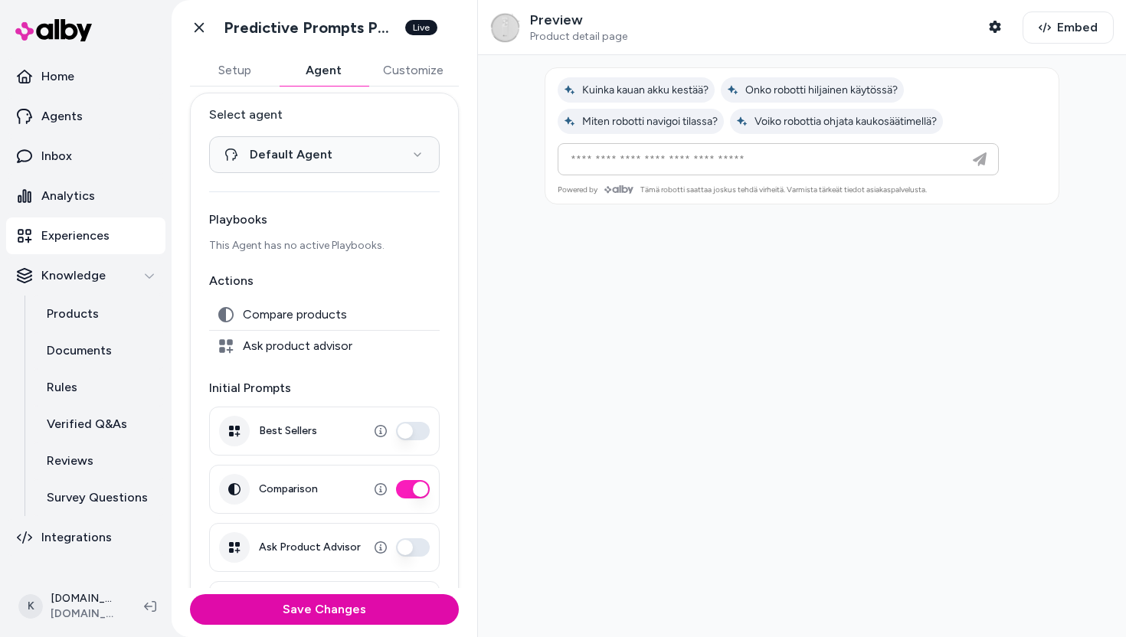
click at [414, 74] on button "Customize" at bounding box center [413, 70] width 91 height 31
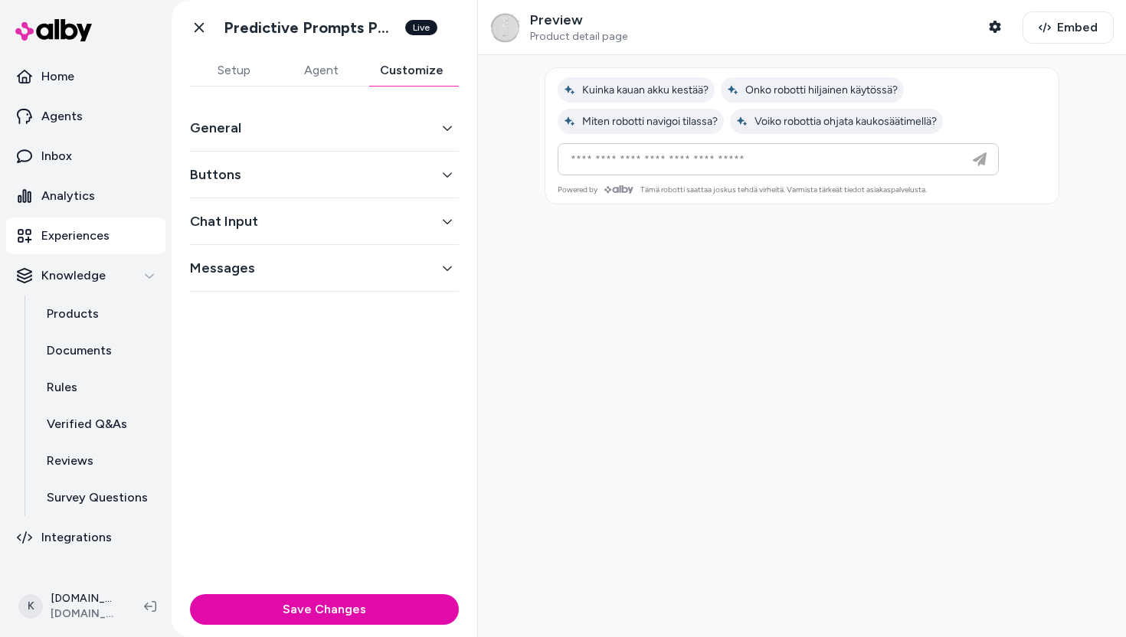
click at [311, 217] on button "Chat Input" at bounding box center [324, 221] width 269 height 21
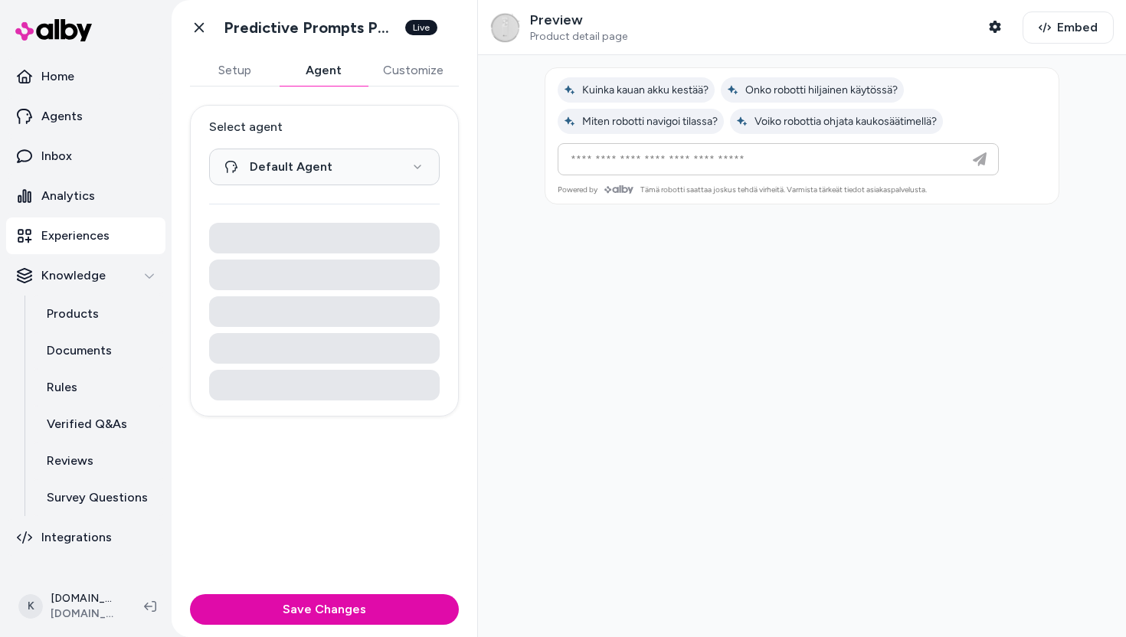
click at [329, 67] on button "Agent" at bounding box center [323, 70] width 89 height 31
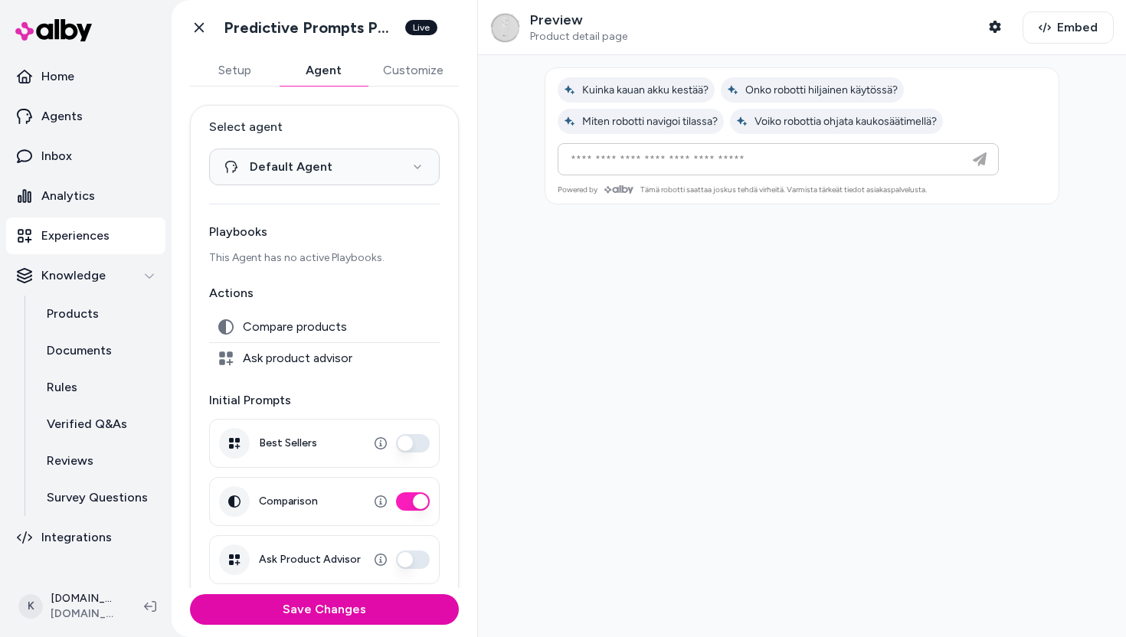
scroll to position [70, 0]
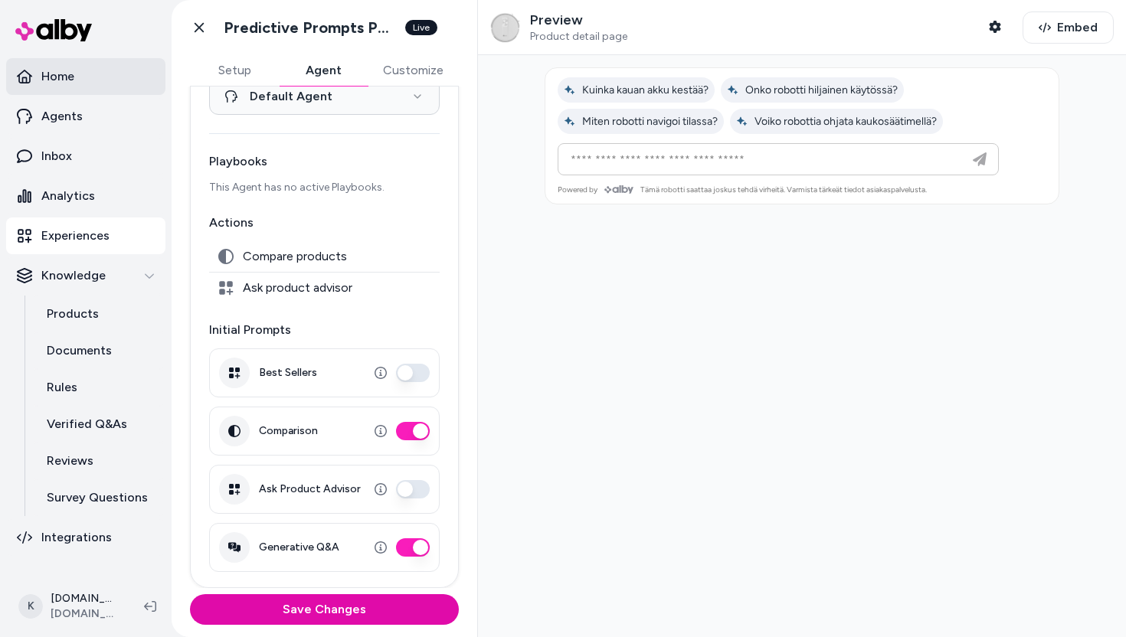
click at [84, 84] on link "Home" at bounding box center [85, 76] width 159 height 37
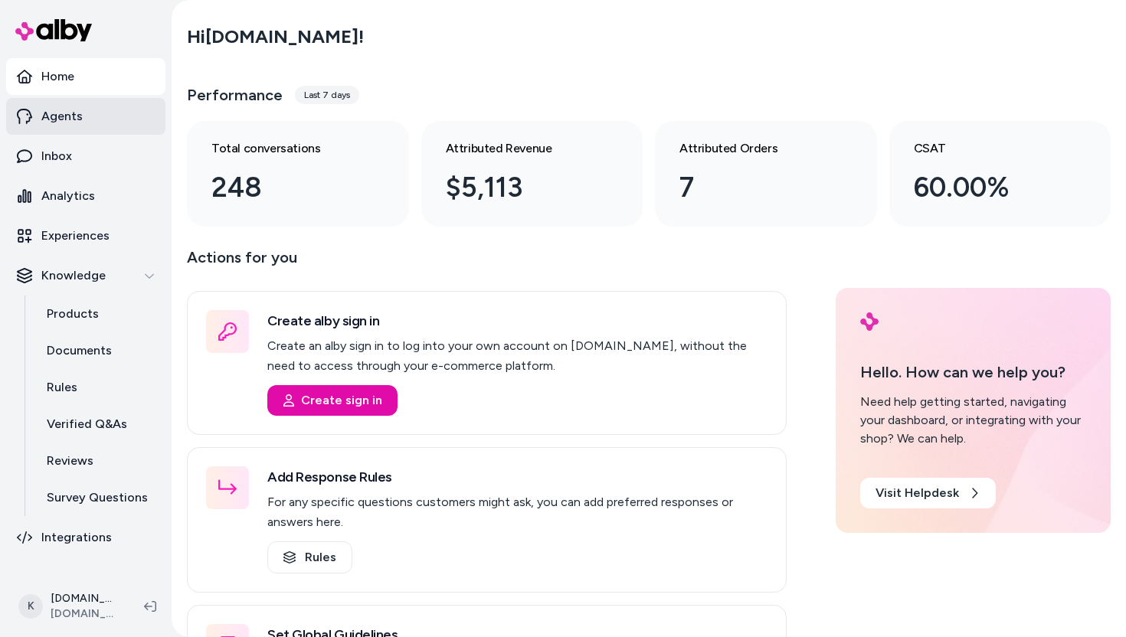
click at [116, 109] on link "Agents" at bounding box center [85, 116] width 159 height 37
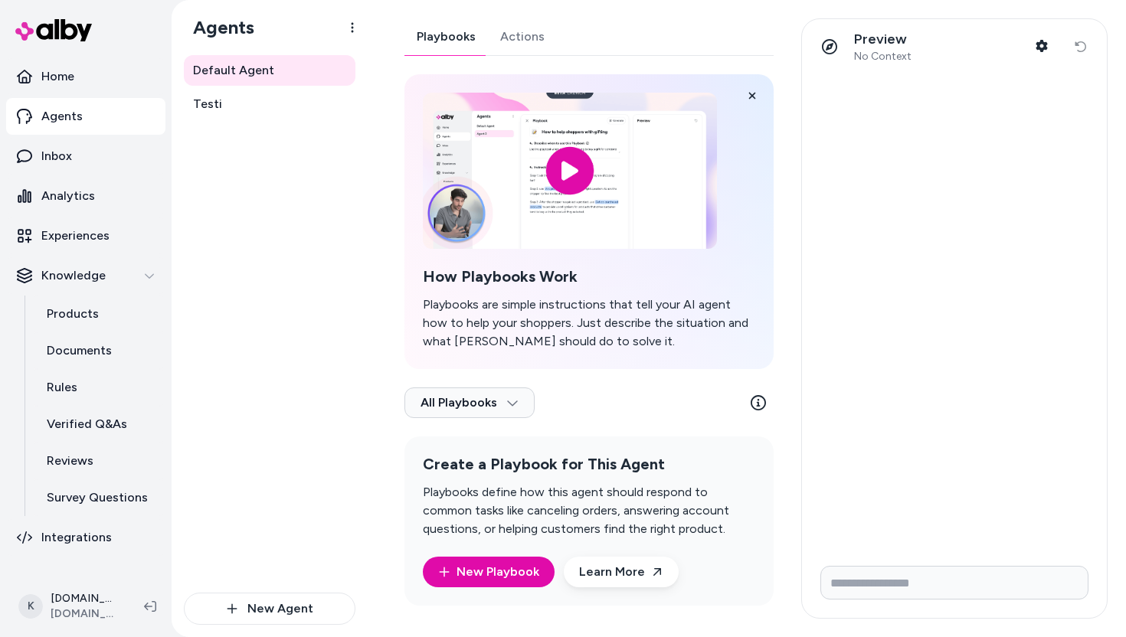
click at [51, 114] on p "Agents" at bounding box center [61, 116] width 41 height 18
click at [527, 35] on link "Actions" at bounding box center [522, 36] width 69 height 37
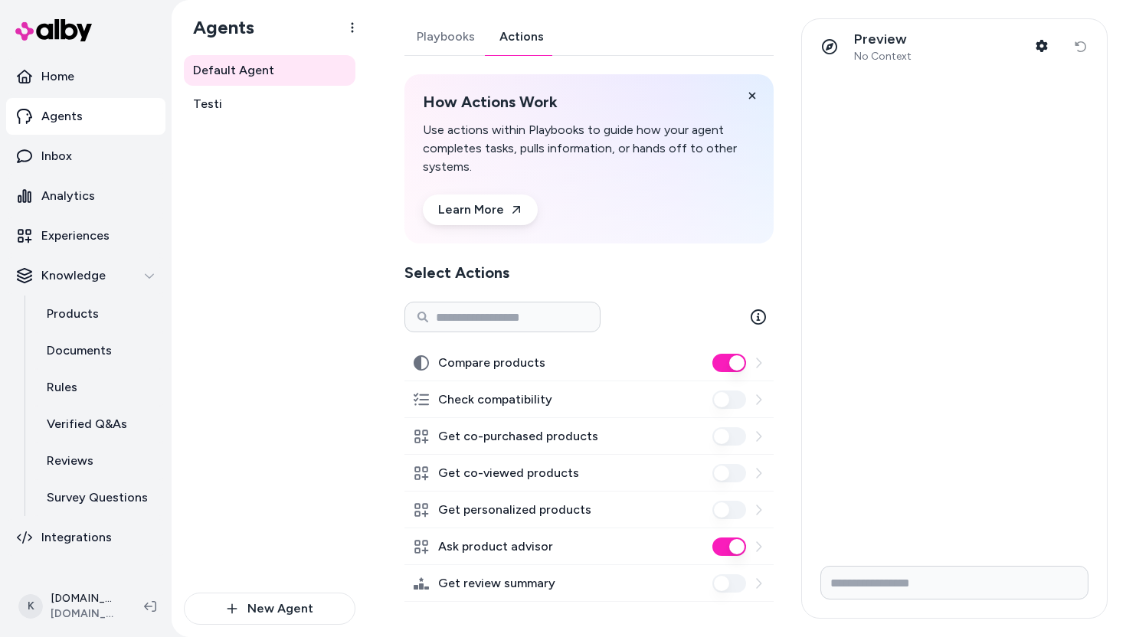
scroll to position [2, 0]
click at [100, 474] on link "Reviews" at bounding box center [98, 461] width 134 height 37
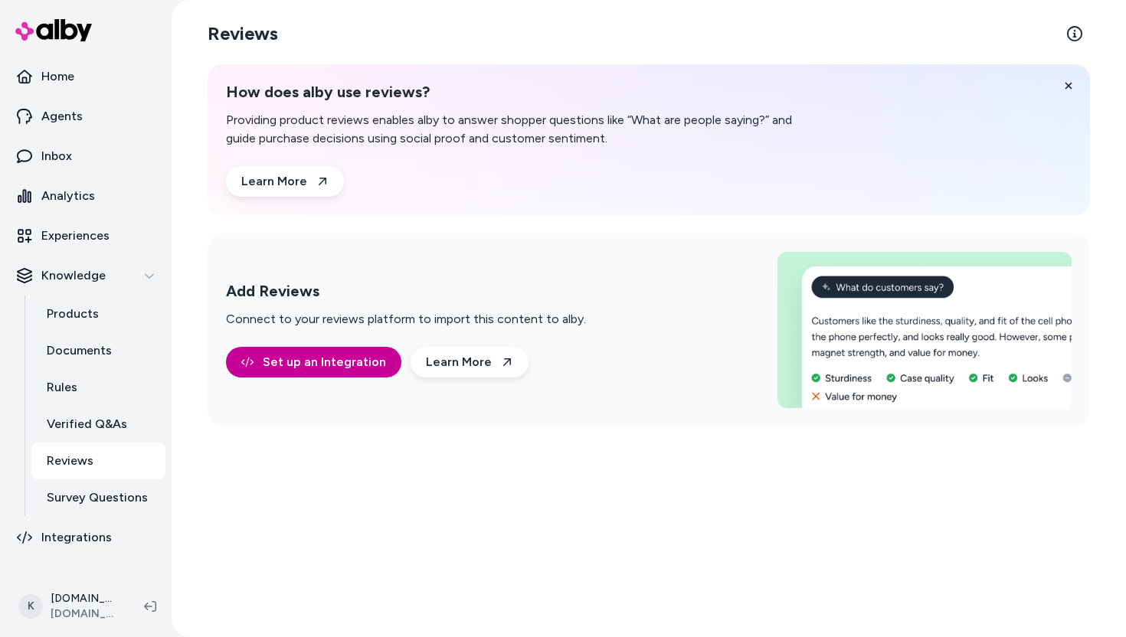
click at [319, 360] on link "Set up an Integration" at bounding box center [313, 362] width 175 height 31
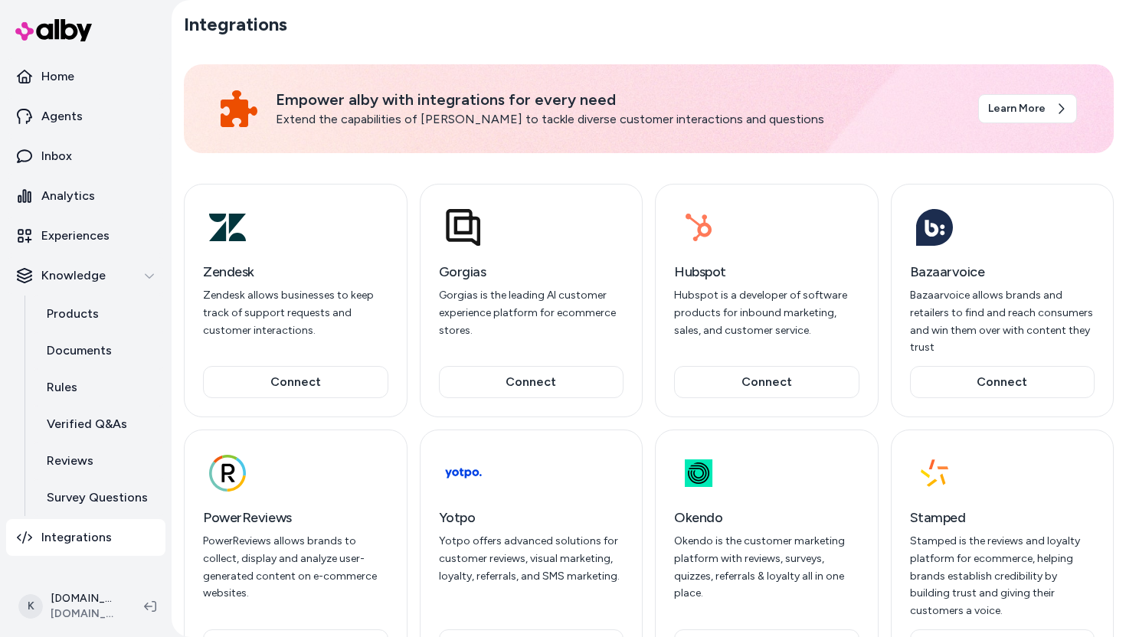
scroll to position [80, 0]
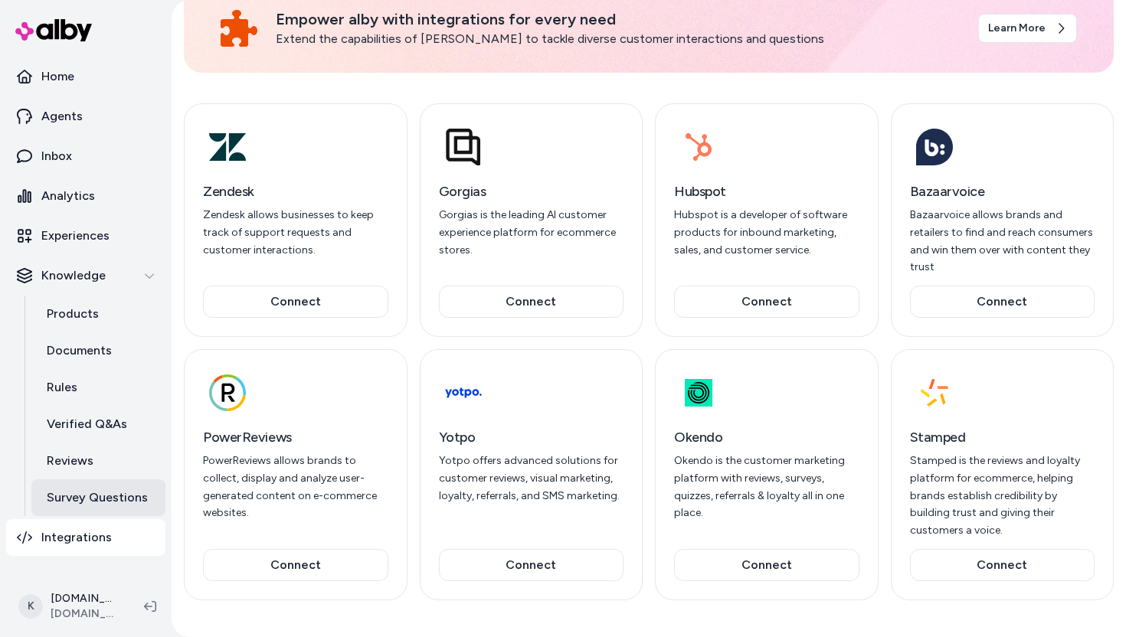
click at [92, 499] on p "Survey Questions" at bounding box center [97, 498] width 101 height 18
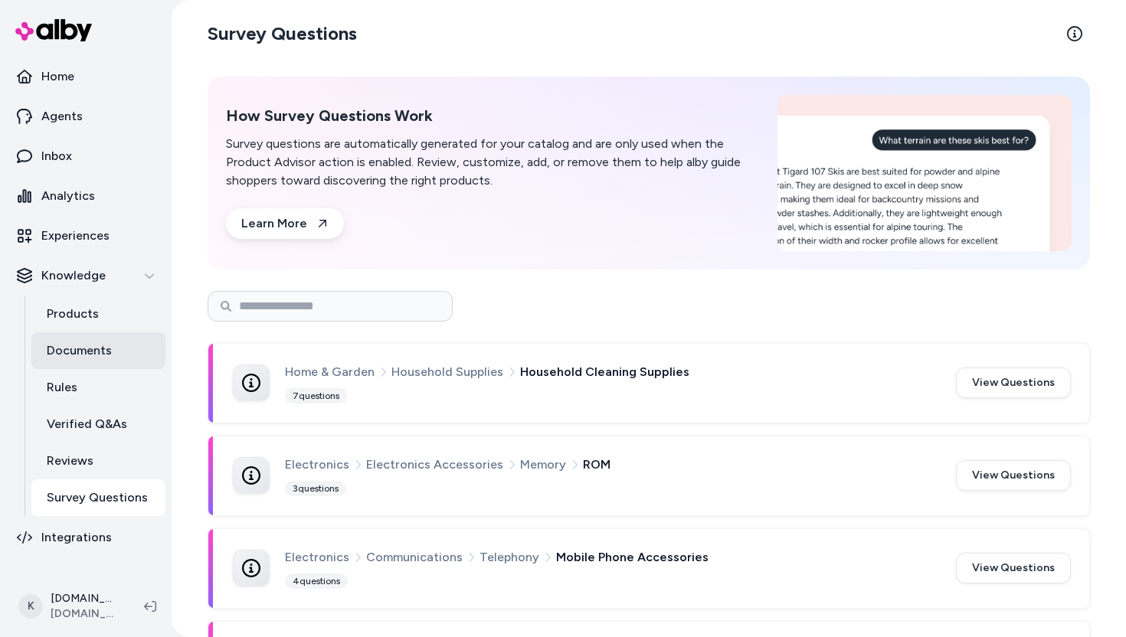
click at [98, 366] on link "Documents" at bounding box center [98, 350] width 134 height 37
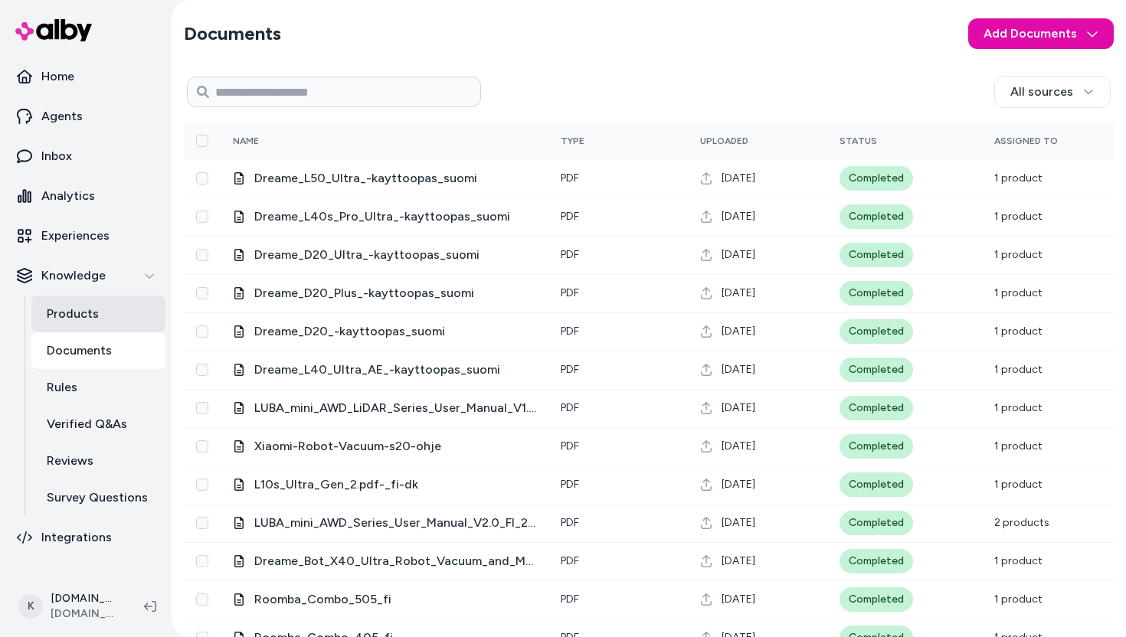
click at [96, 321] on link "Products" at bounding box center [98, 314] width 134 height 37
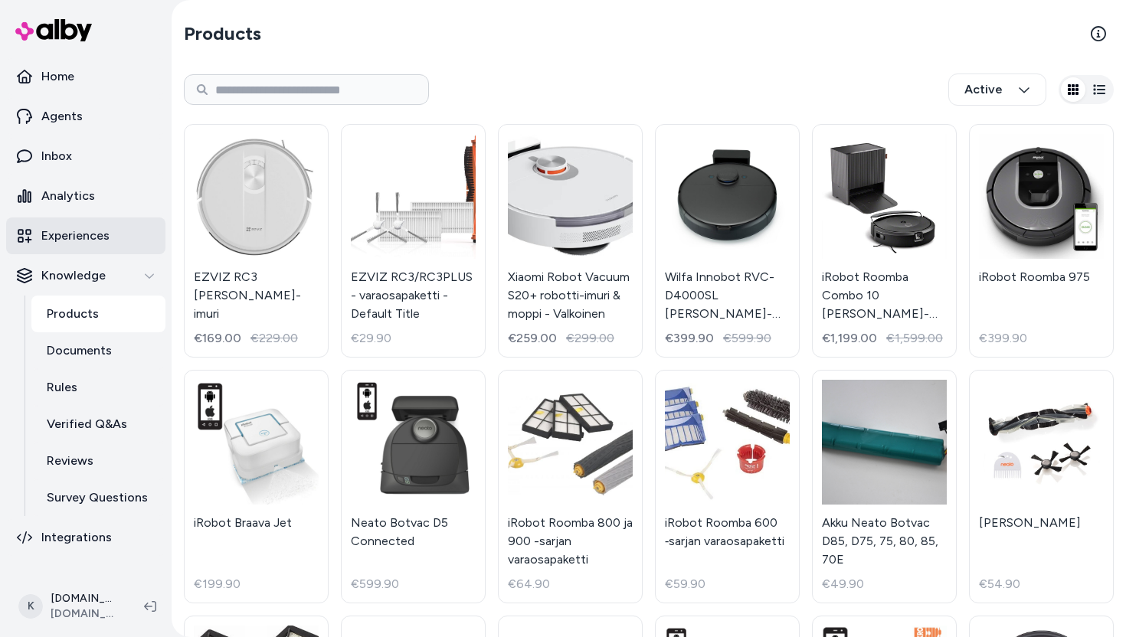
click at [95, 248] on link "Experiences" at bounding box center [85, 235] width 159 height 37
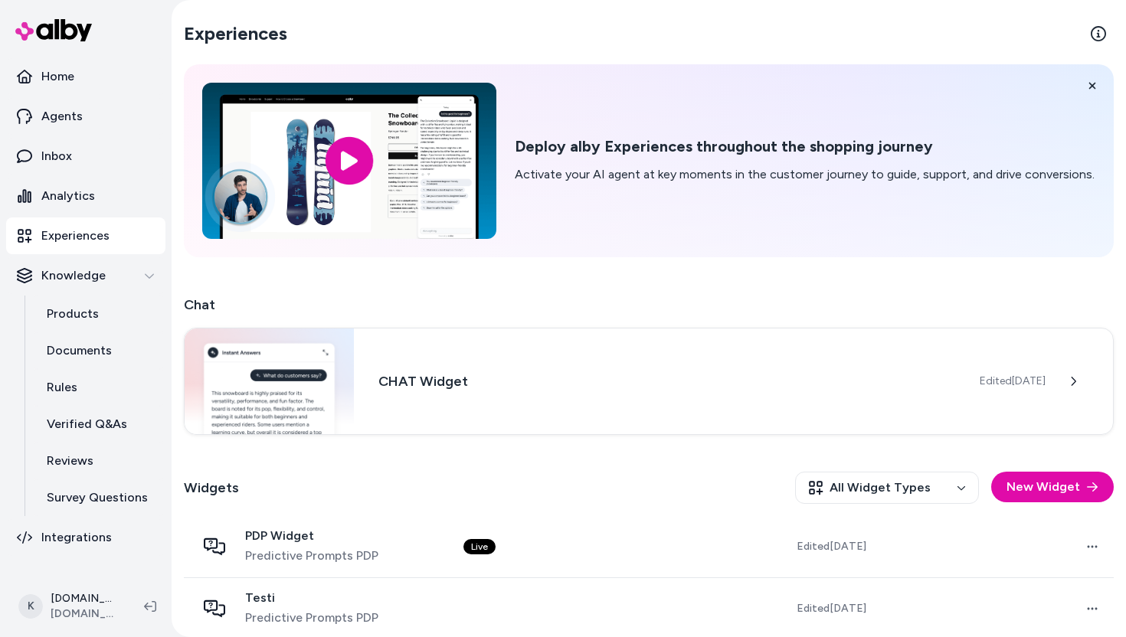
scroll to position [77, 0]
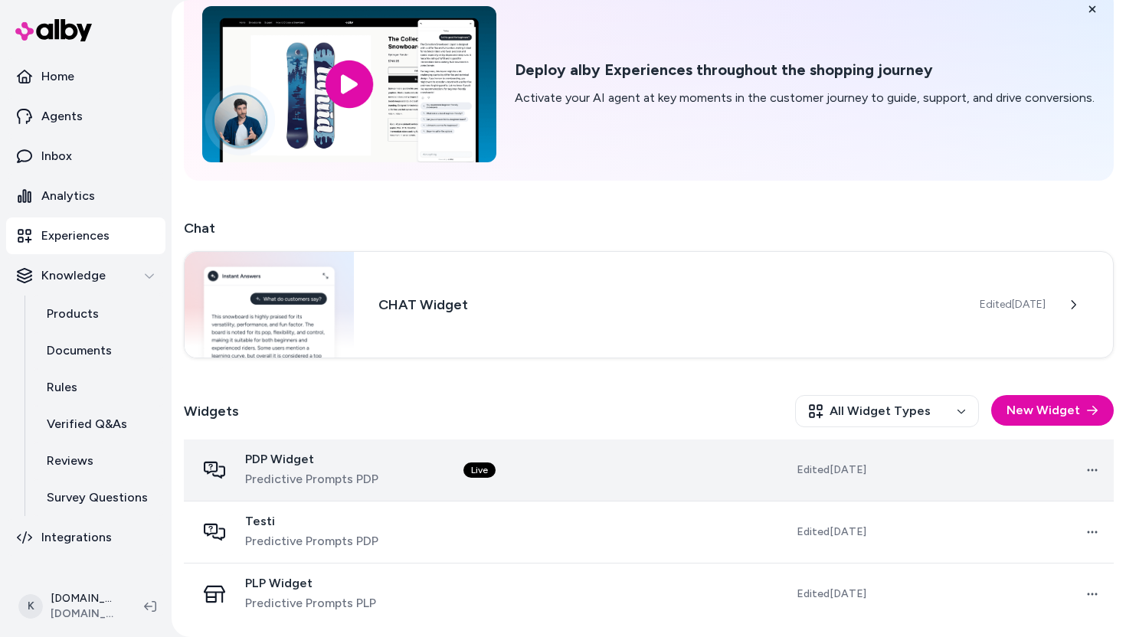
click at [405, 474] on div "PDP Widget Predictive Prompts PDP" at bounding box center [317, 470] width 243 height 37
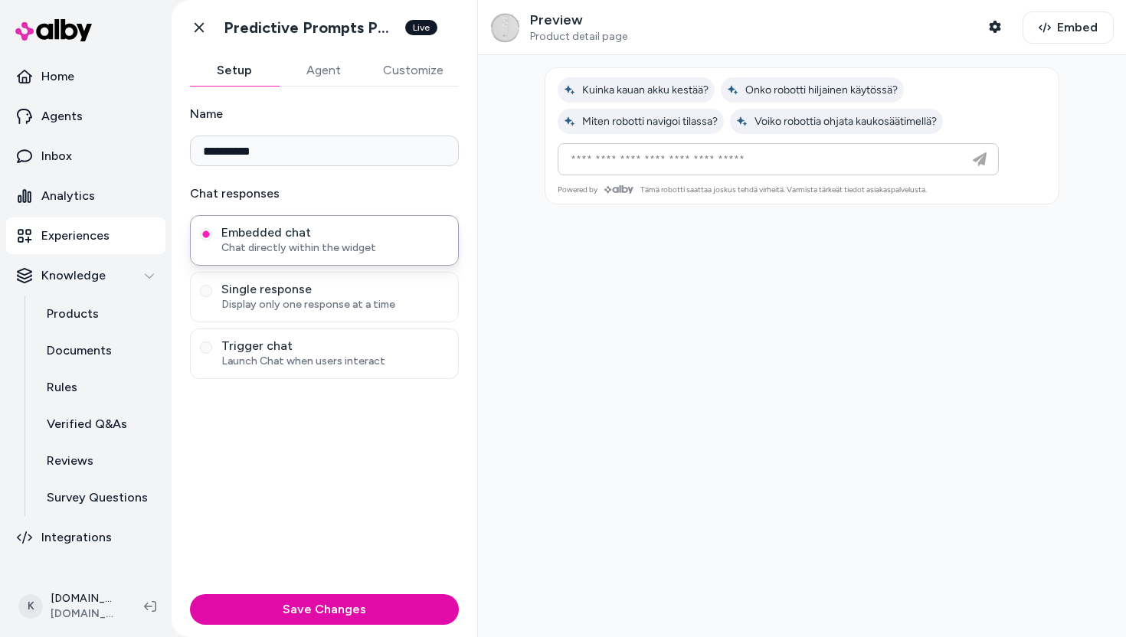
click at [320, 71] on button "Agent" at bounding box center [323, 70] width 89 height 31
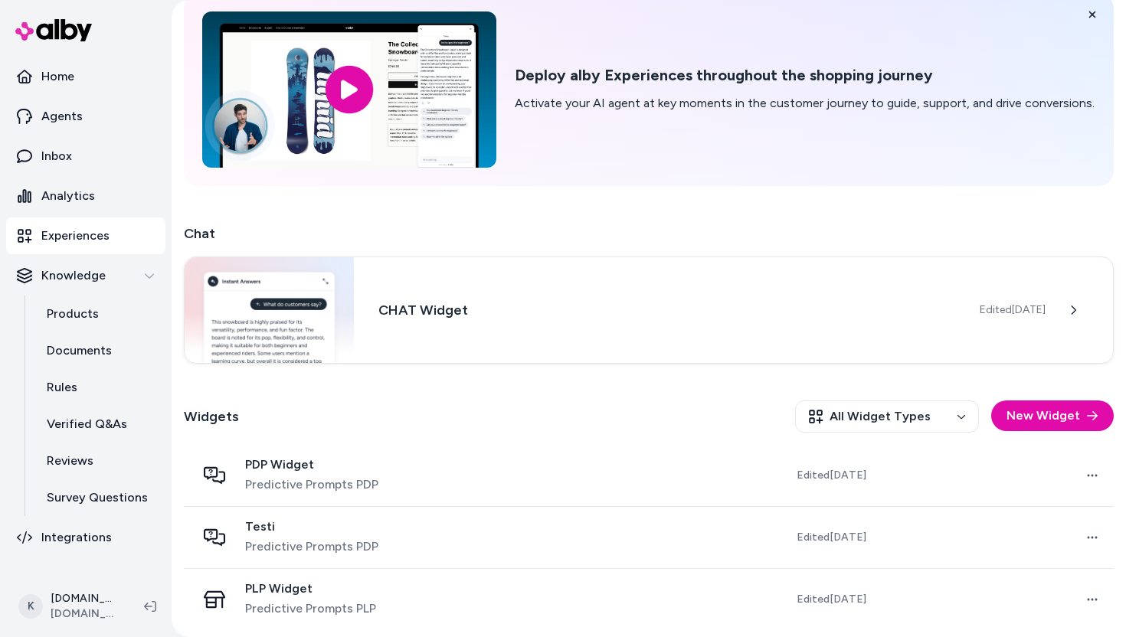
scroll to position [77, 0]
